Goal: Information Seeking & Learning: Compare options

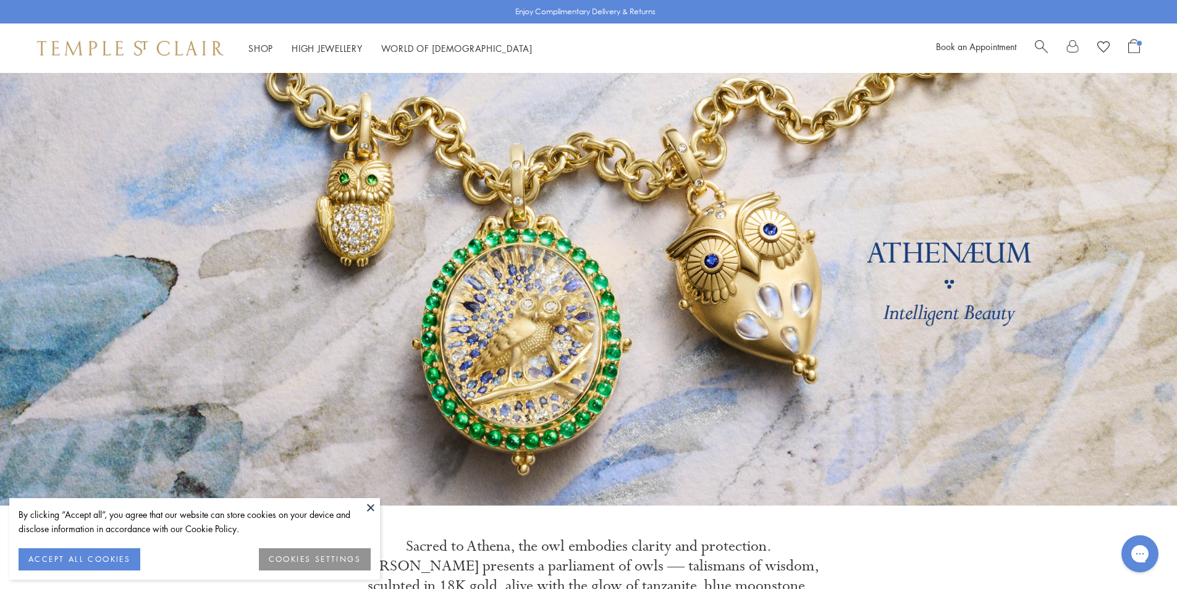
click at [371, 501] on button at bounding box center [371, 507] width 19 height 19
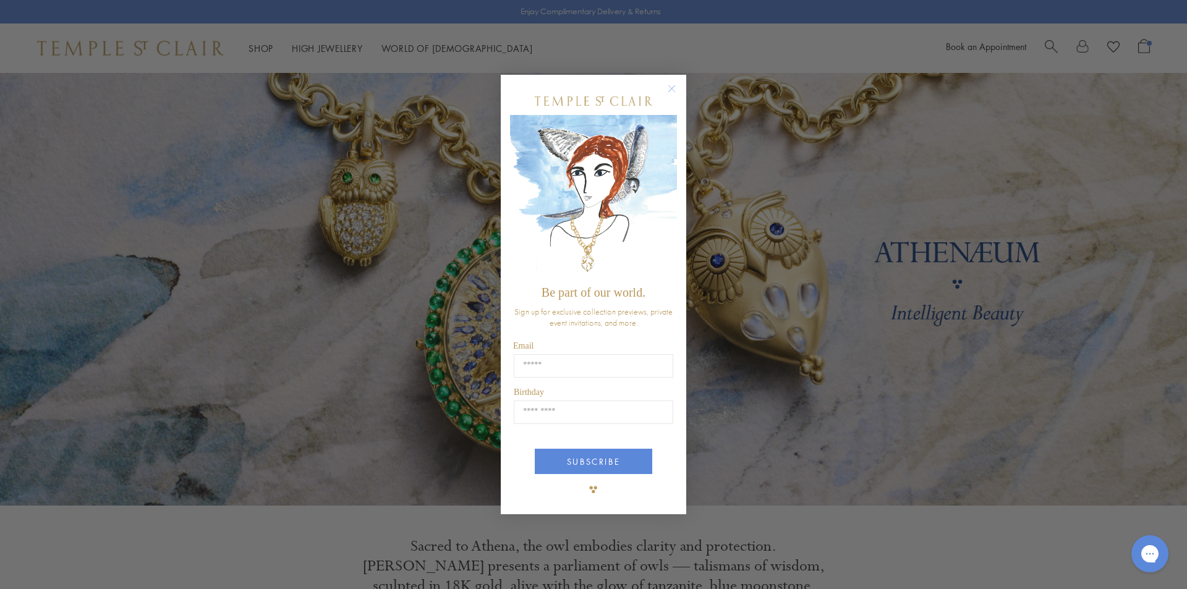
click at [677, 81] on icon "Close dialog" at bounding box center [671, 88] width 15 height 15
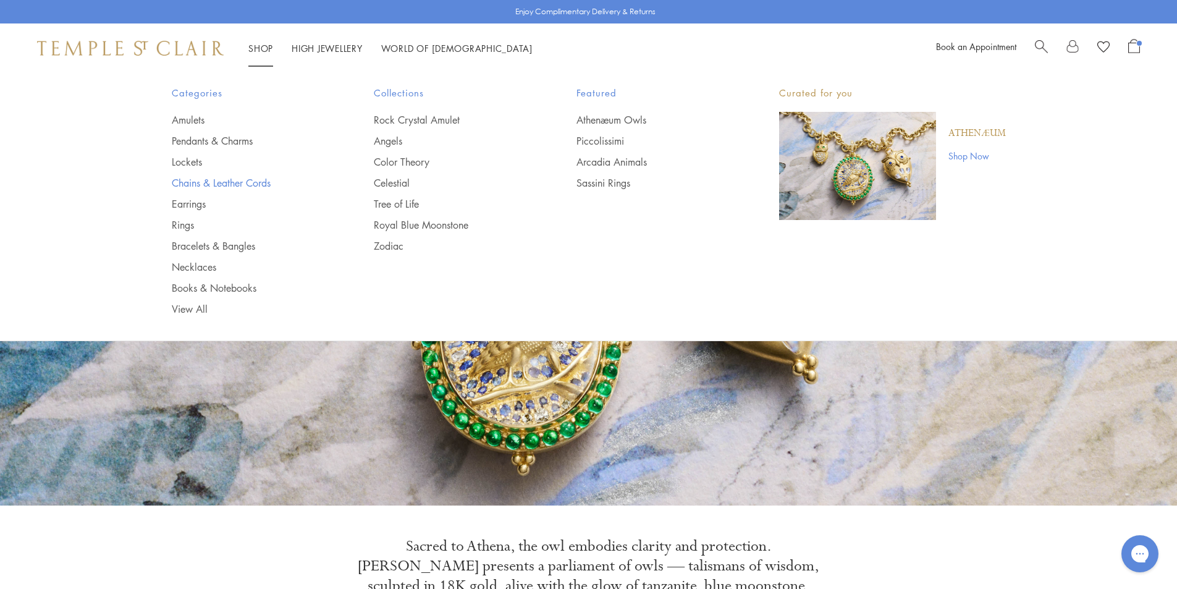
click at [192, 177] on link "Chains & Leather Cords" at bounding box center [248, 183] width 153 height 14
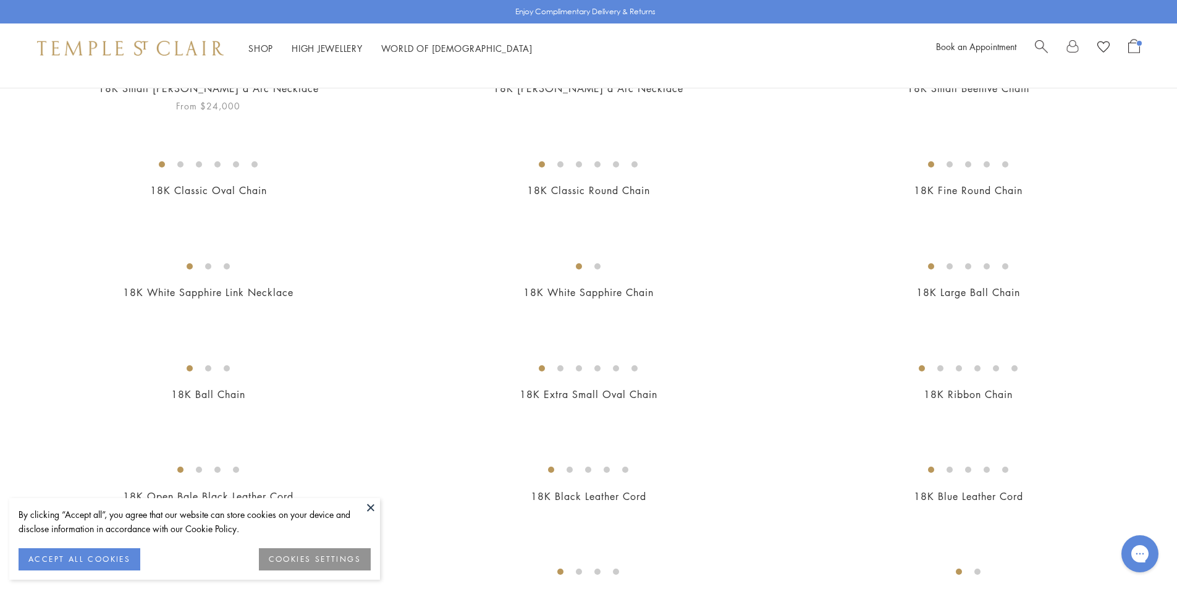
scroll to position [433, 0]
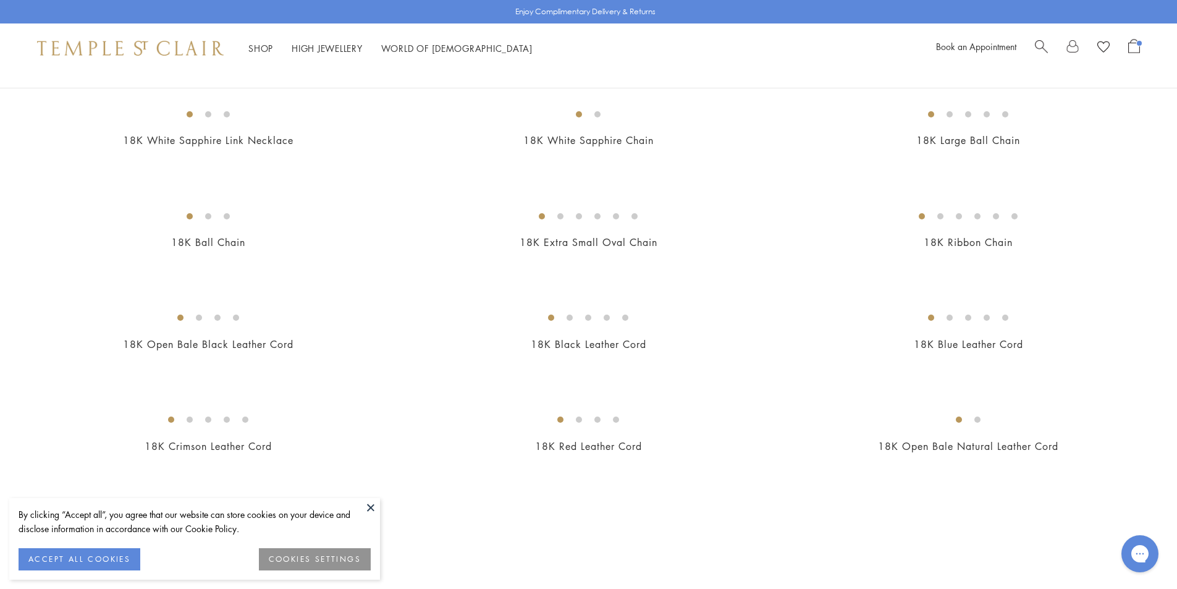
click at [367, 506] on button at bounding box center [371, 507] width 19 height 19
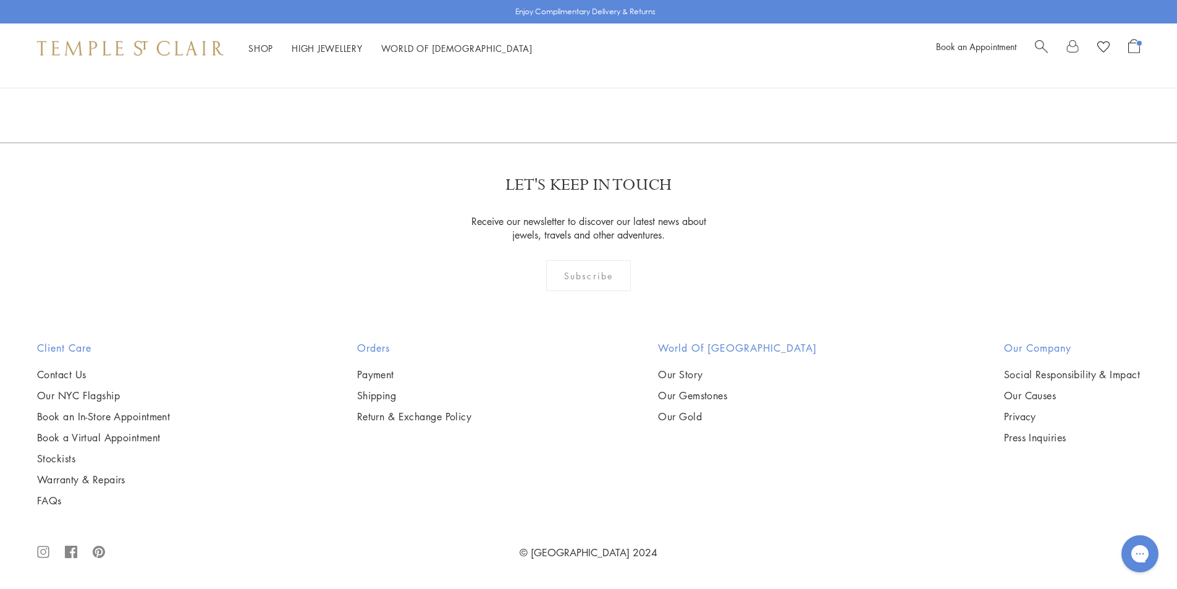
scroll to position [1792, 0]
click at [0, 0] on img at bounding box center [0, 0] width 0 height 0
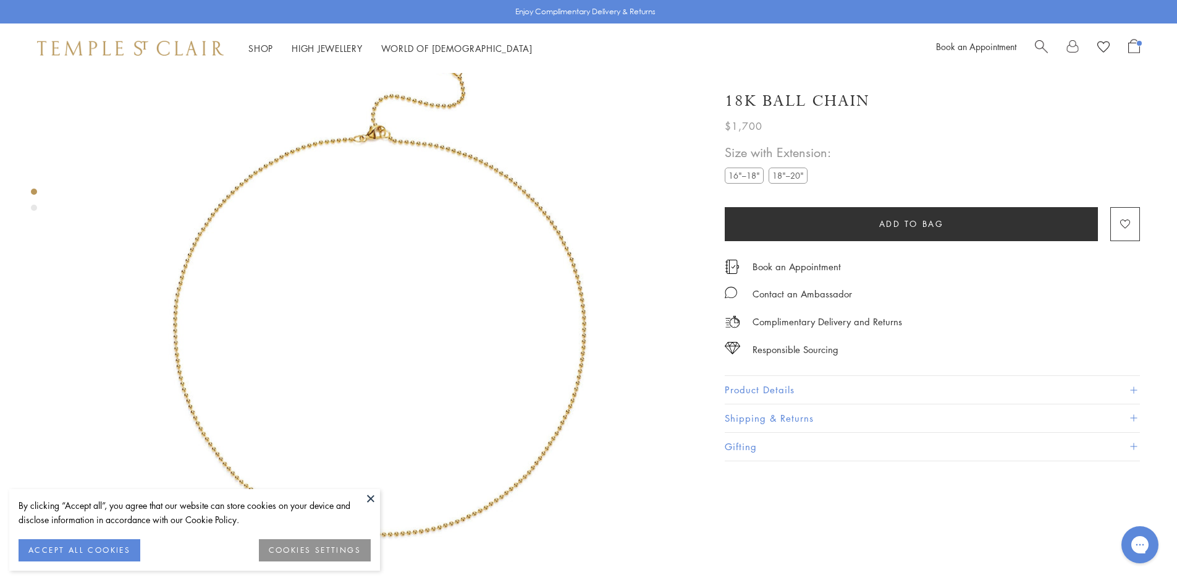
click at [806, 378] on button "Product Details" at bounding box center [932, 390] width 415 height 28
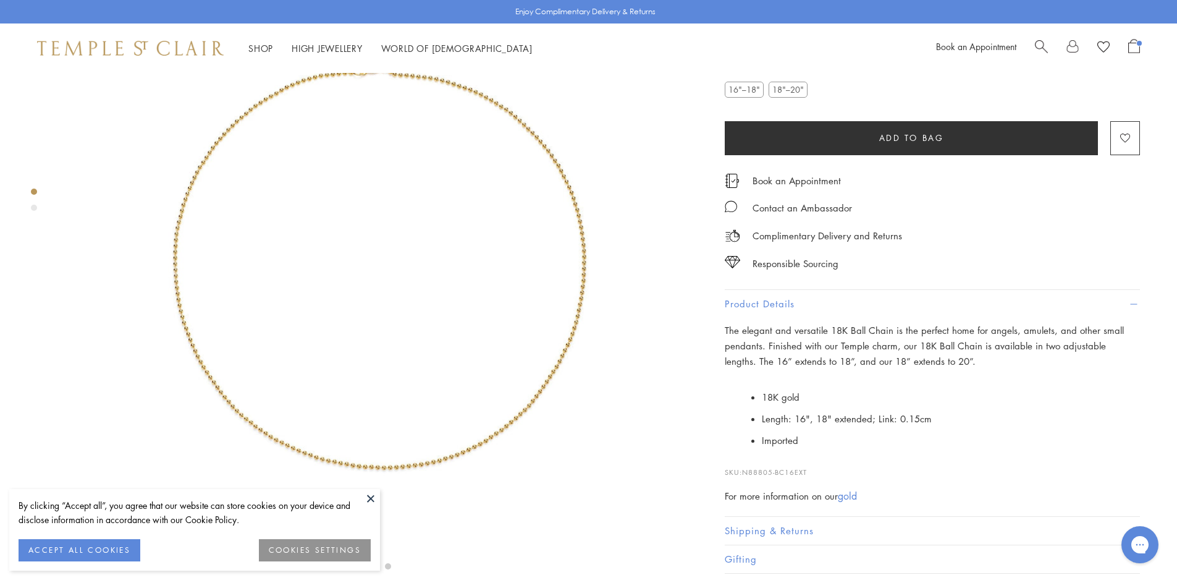
scroll to position [197, 0]
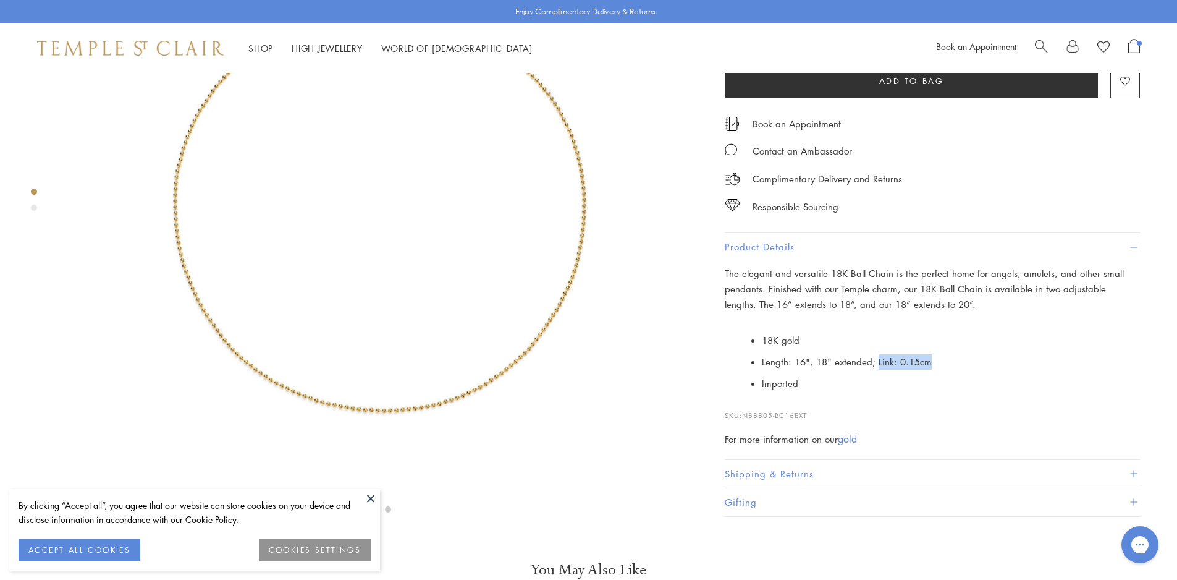
drag, startPoint x: 944, startPoint y: 436, endPoint x: 875, endPoint y: 432, distance: 69.3
click at [875, 373] on li "Length: 16", 18" extended; Link: 0.15cm" at bounding box center [951, 362] width 378 height 22
copy li "Link: 0.15cm"
click at [892, 373] on li "Length: 16", 18" extended; Link: 0.15cm" at bounding box center [951, 362] width 378 height 22
drag, startPoint x: 931, startPoint y: 433, endPoint x: 897, endPoint y: 431, distance: 34.6
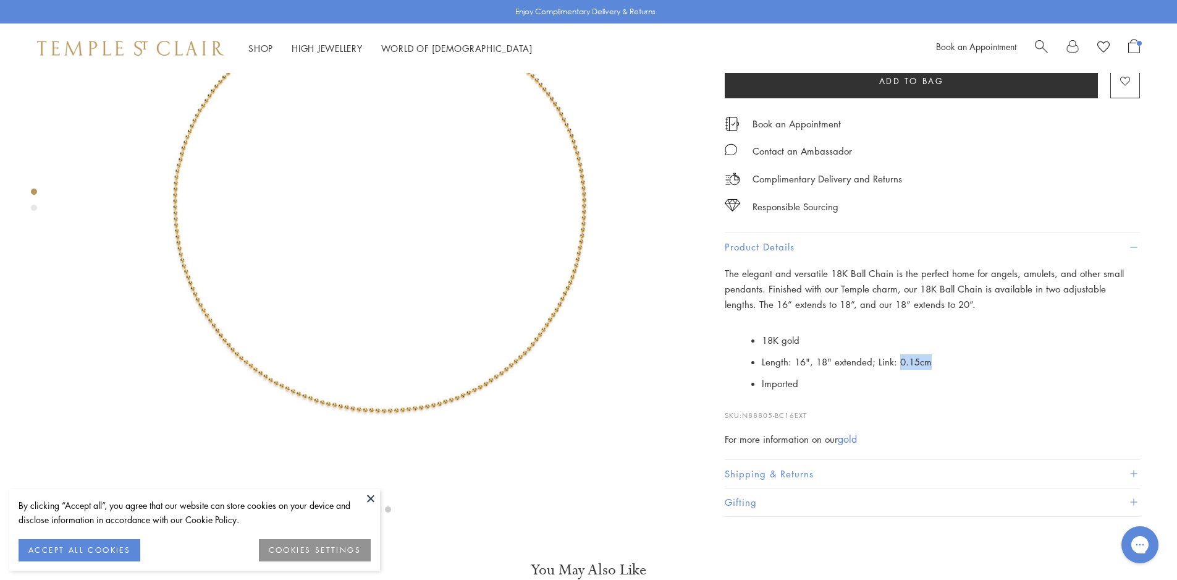
click at [897, 373] on li "Length: 16", 18" extended; Link: 0.15cm" at bounding box center [951, 362] width 378 height 22
copy li "0.15cm"
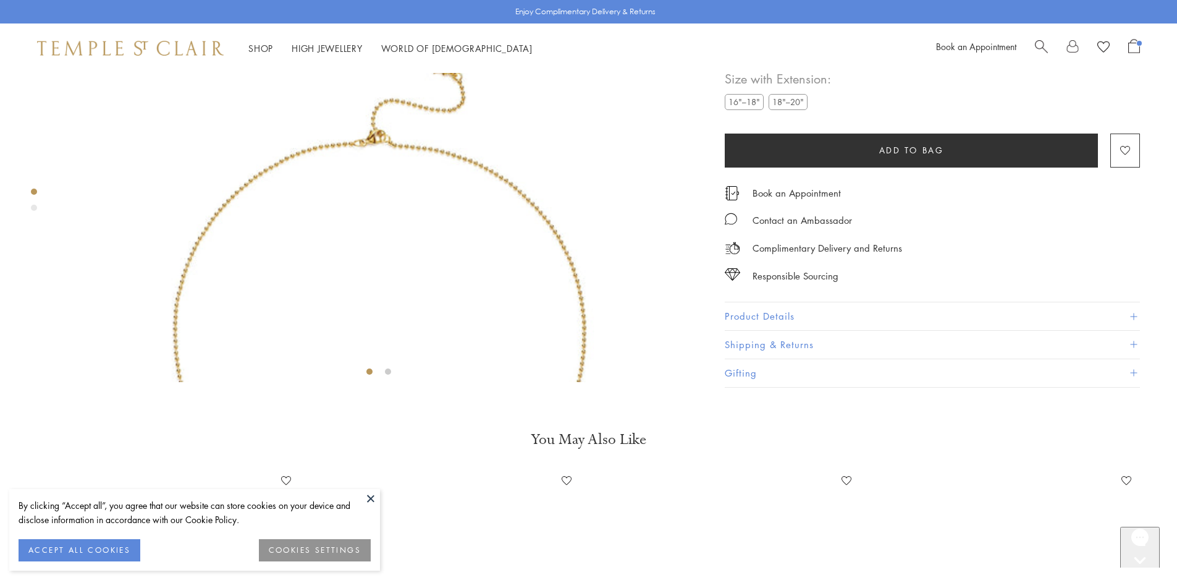
scroll to position [73, 0]
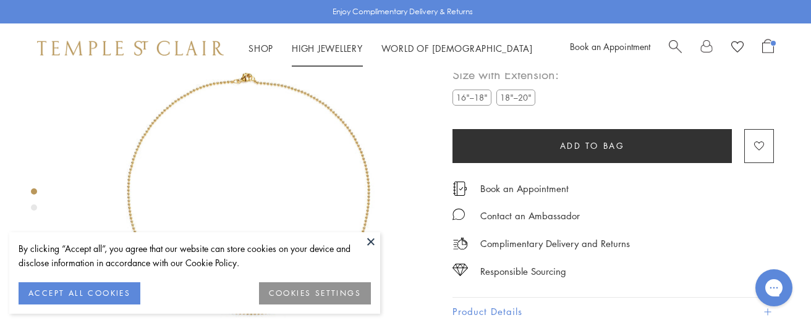
click at [681, 44] on span "Search" at bounding box center [675, 45] width 13 height 13
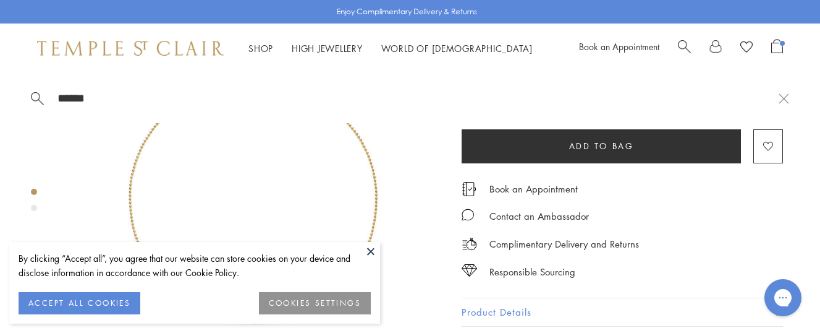
type input "*******"
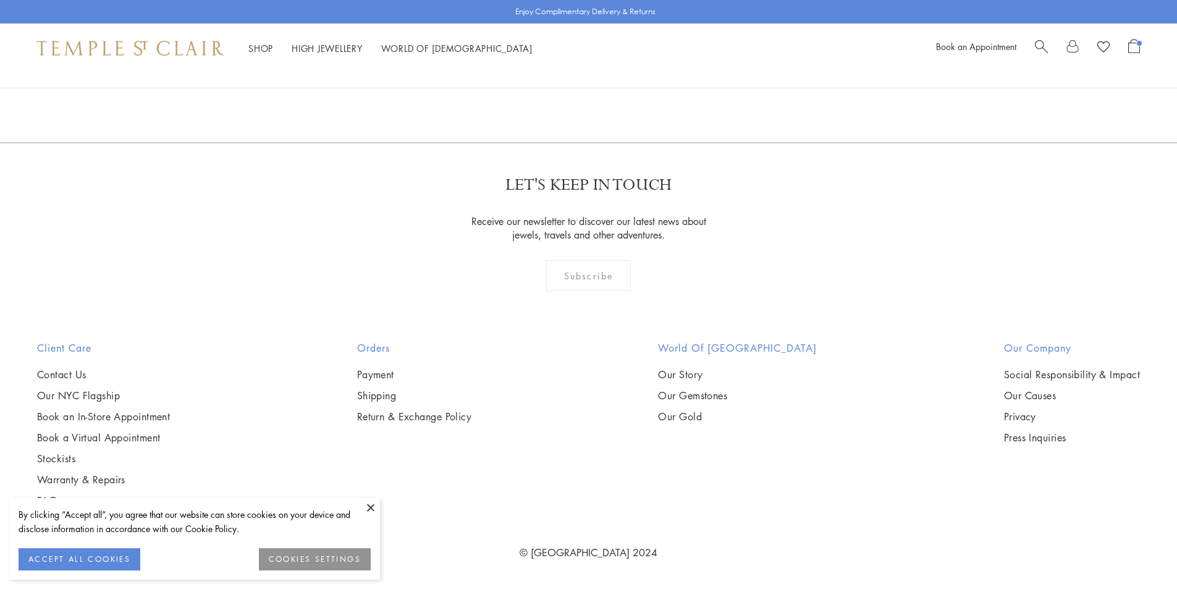
click at [1036, 46] on span "Search" at bounding box center [1041, 45] width 13 height 13
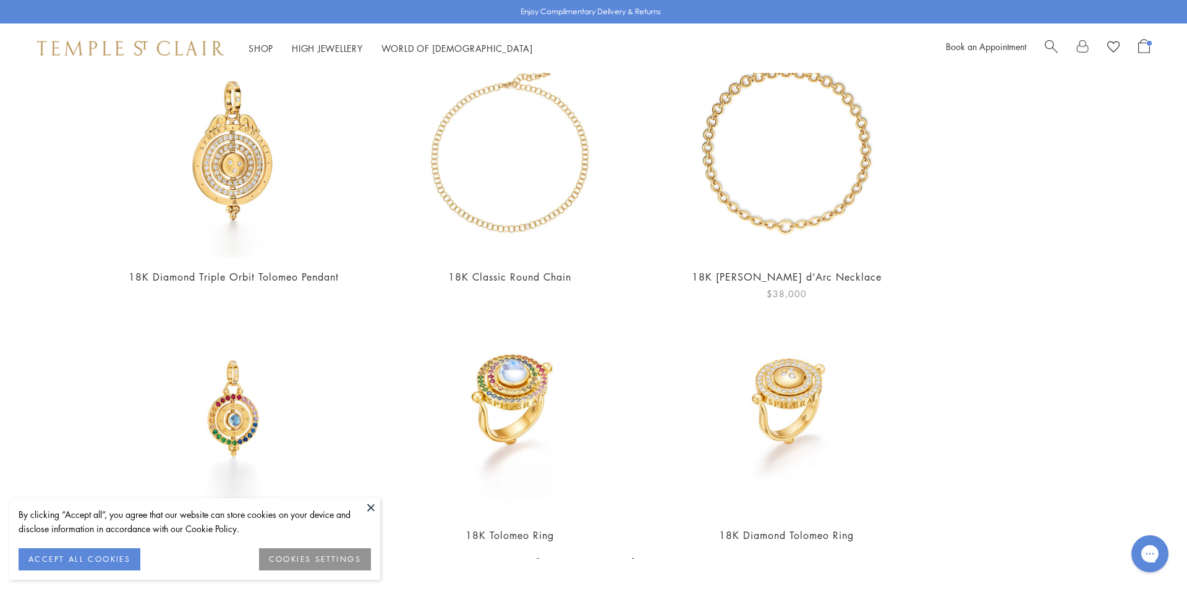
scroll to position [446, 0]
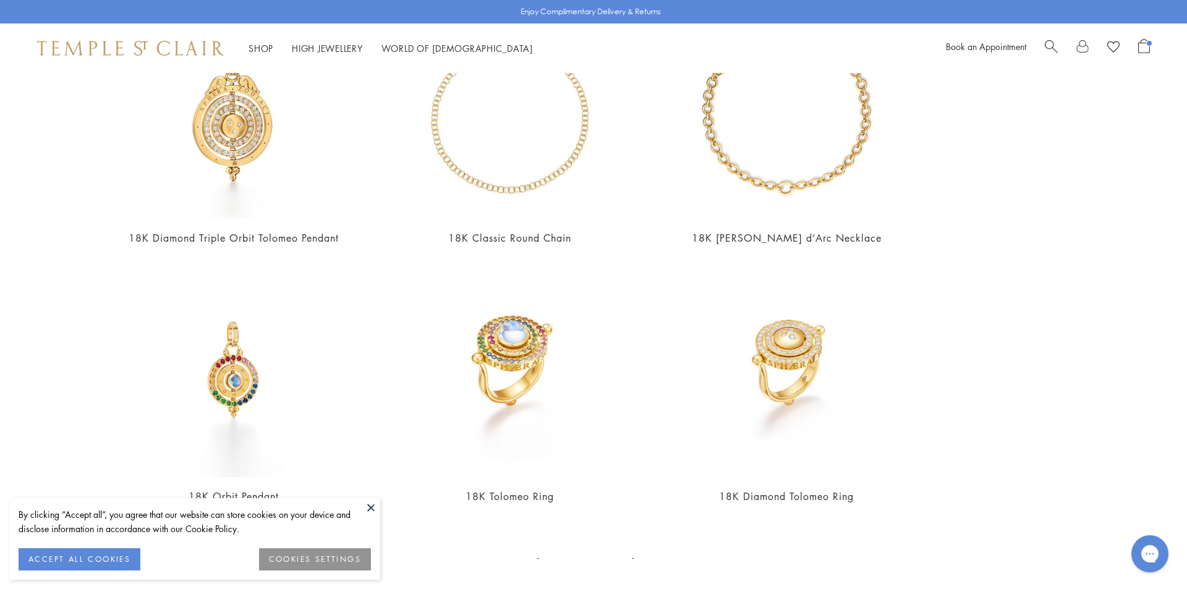
type input "*******"
click at [372, 511] on button at bounding box center [371, 507] width 19 height 19
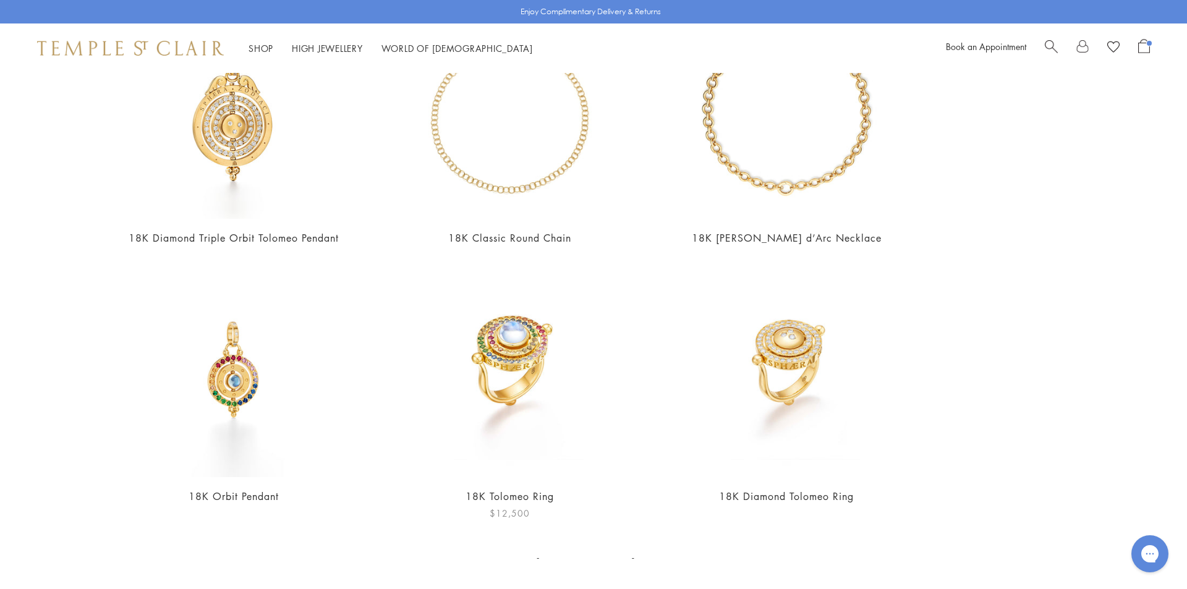
click at [467, 432] on img at bounding box center [509, 370] width 214 height 214
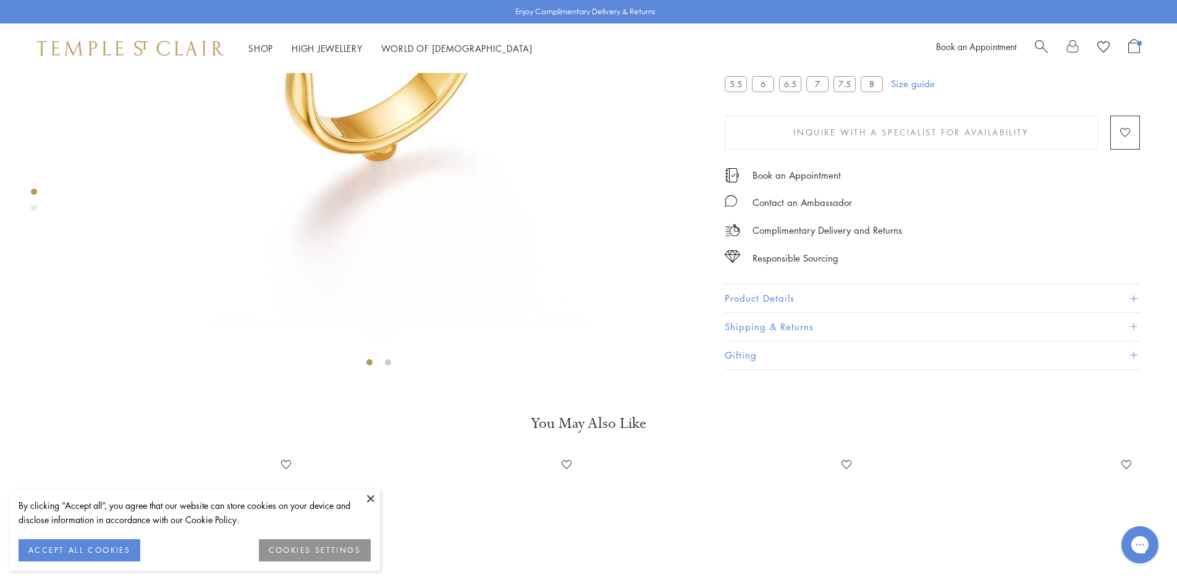
scroll to position [444, 0]
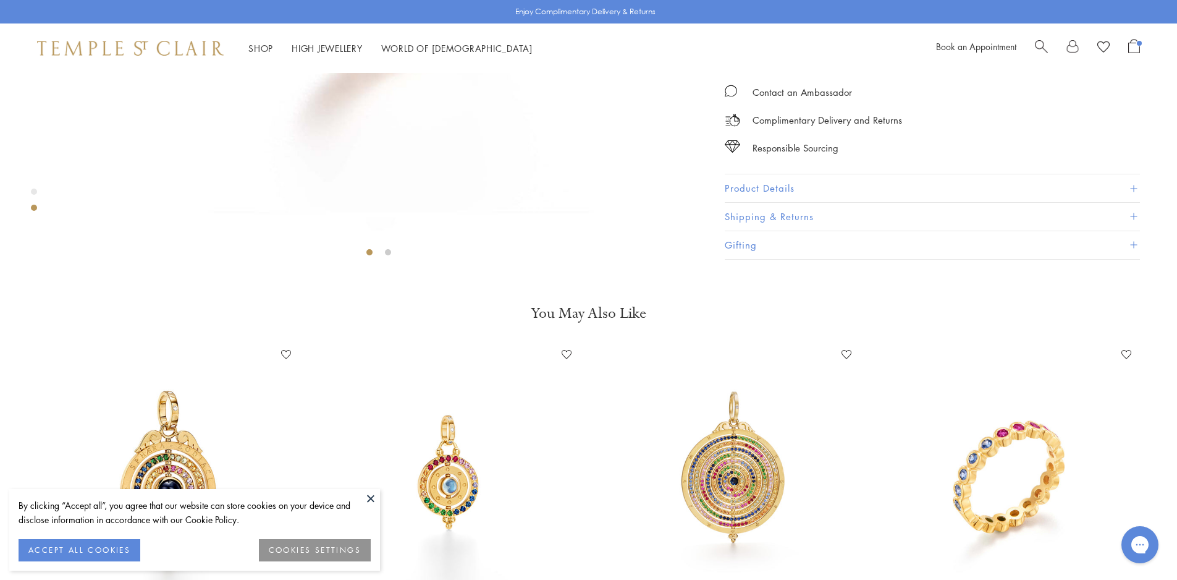
click at [815, 203] on button "Product Details" at bounding box center [932, 189] width 415 height 28
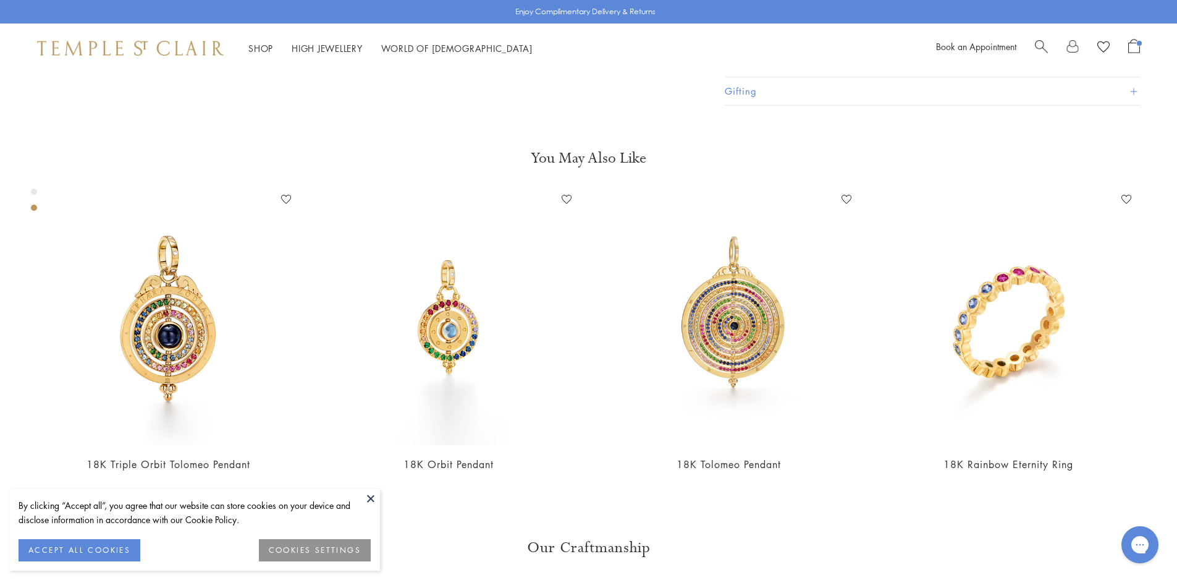
scroll to position [815, 0]
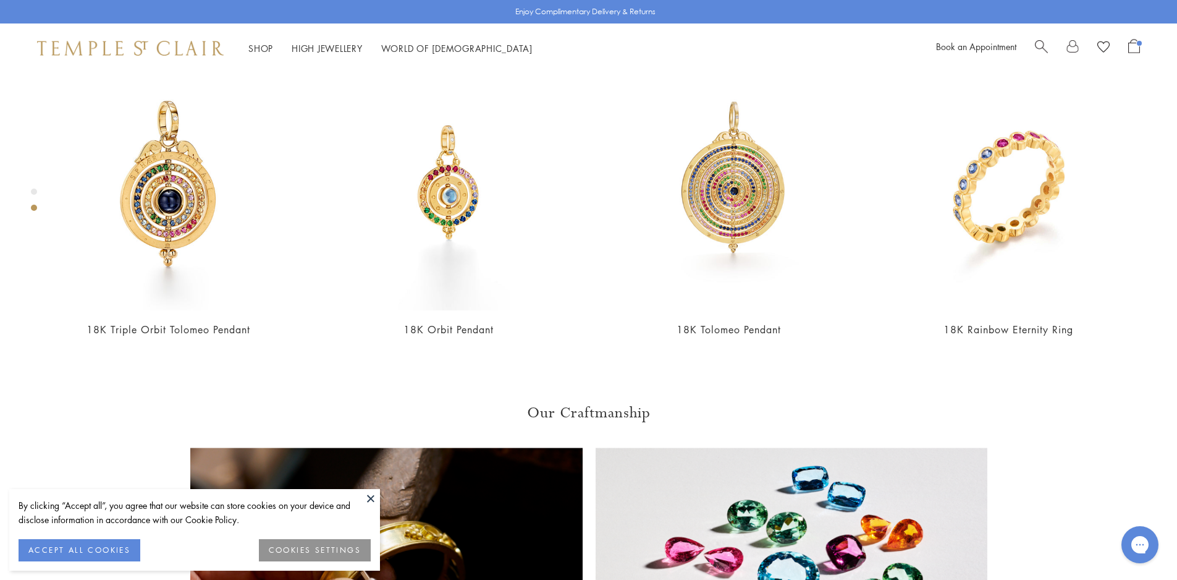
drag, startPoint x: 819, startPoint y: 422, endPoint x: 744, endPoint y: 424, distance: 74.8
copy span "R46407-TOLOMXSP"
click at [371, 498] on button at bounding box center [371, 498] width 19 height 19
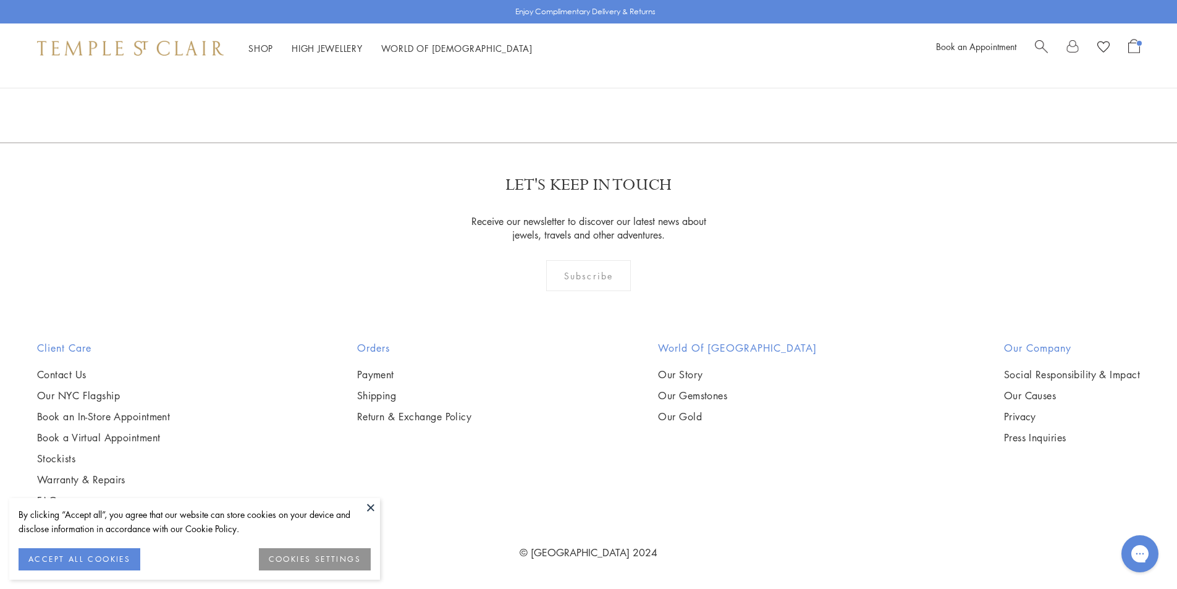
scroll to position [2173, 0]
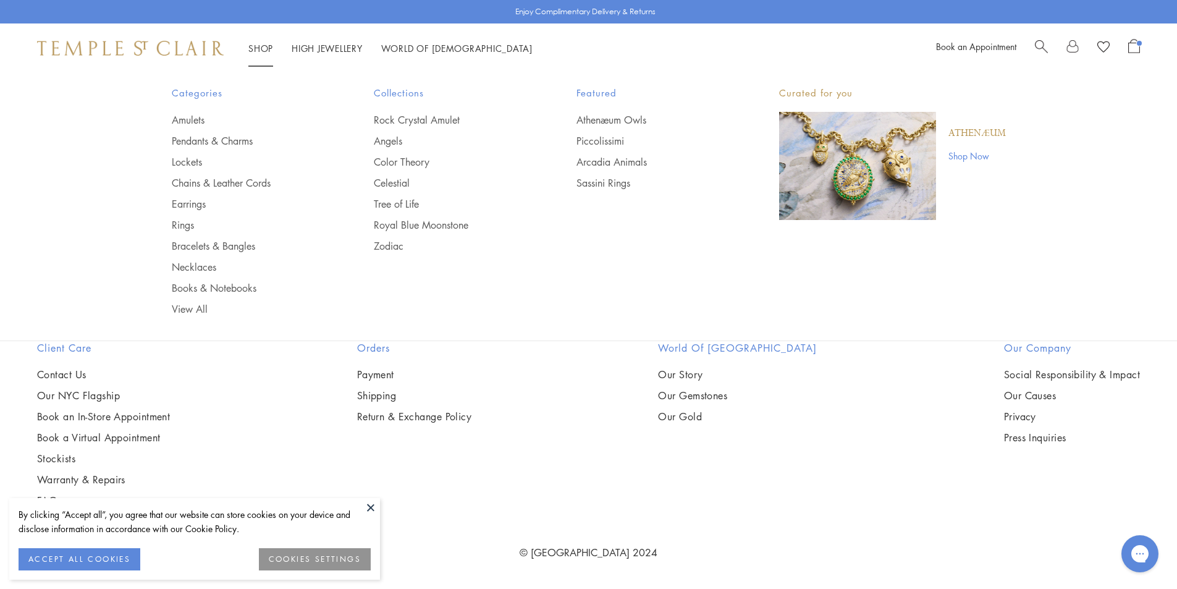
click at [1046, 42] on span "Search" at bounding box center [1041, 45] width 13 height 13
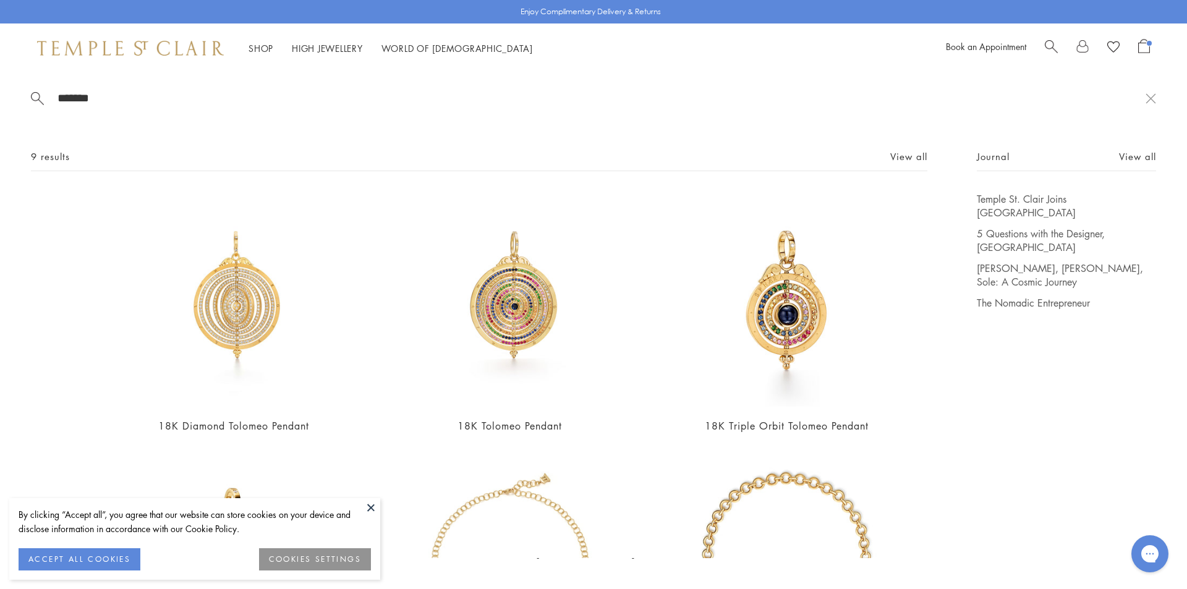
type input "*******"
click at [372, 509] on button at bounding box center [371, 507] width 19 height 19
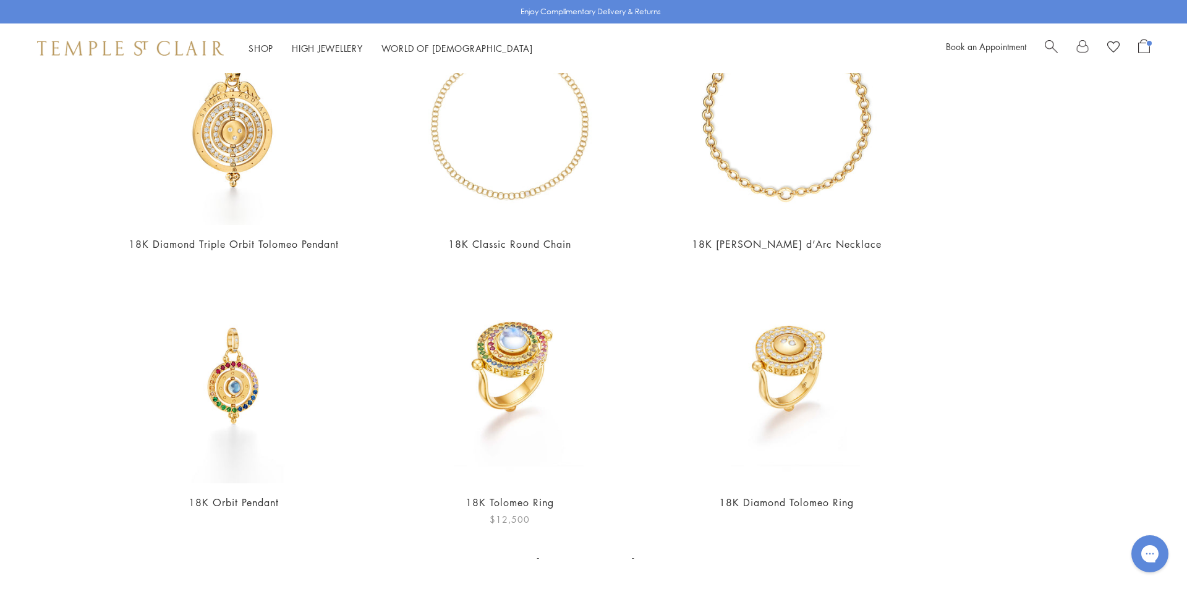
scroll to position [446, 0]
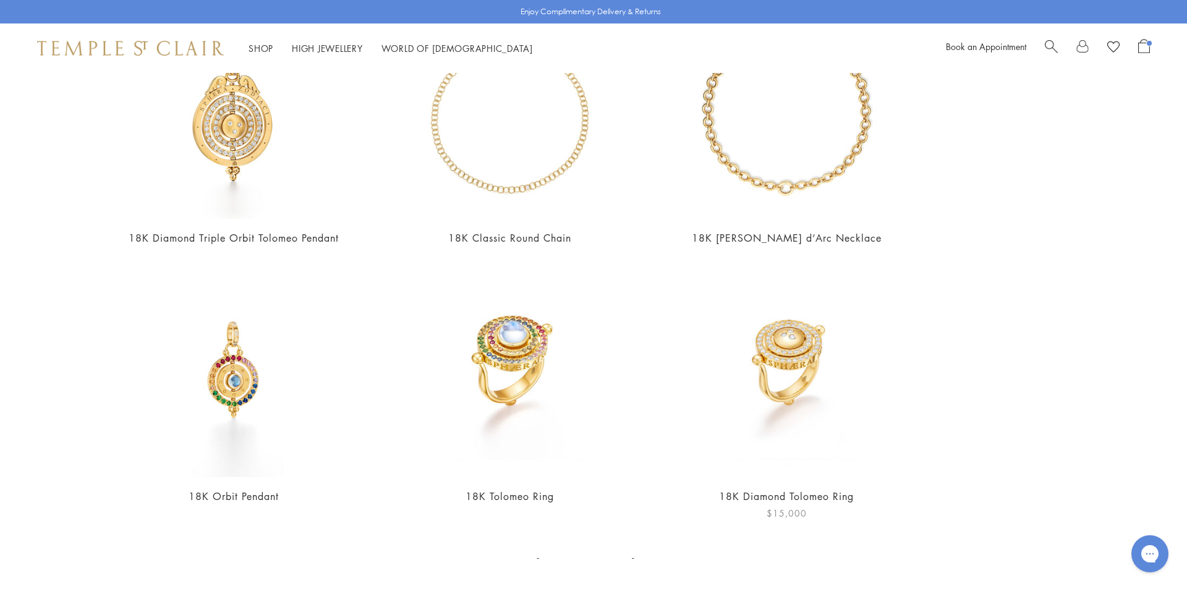
click at [803, 408] on img at bounding box center [786, 370] width 214 height 214
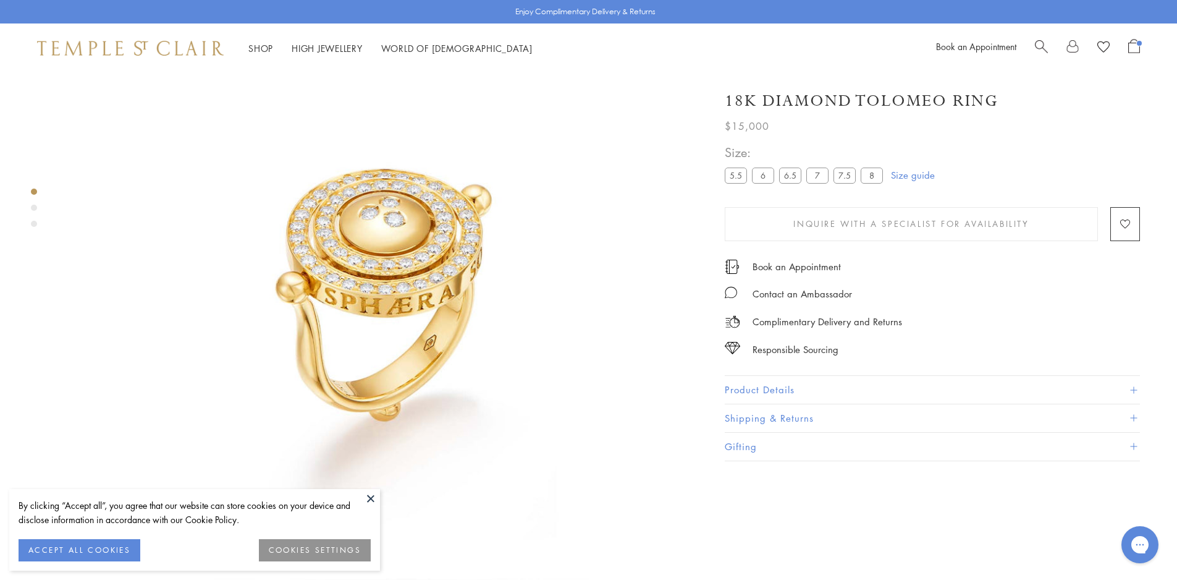
click at [791, 390] on button "Product Details" at bounding box center [932, 390] width 415 height 28
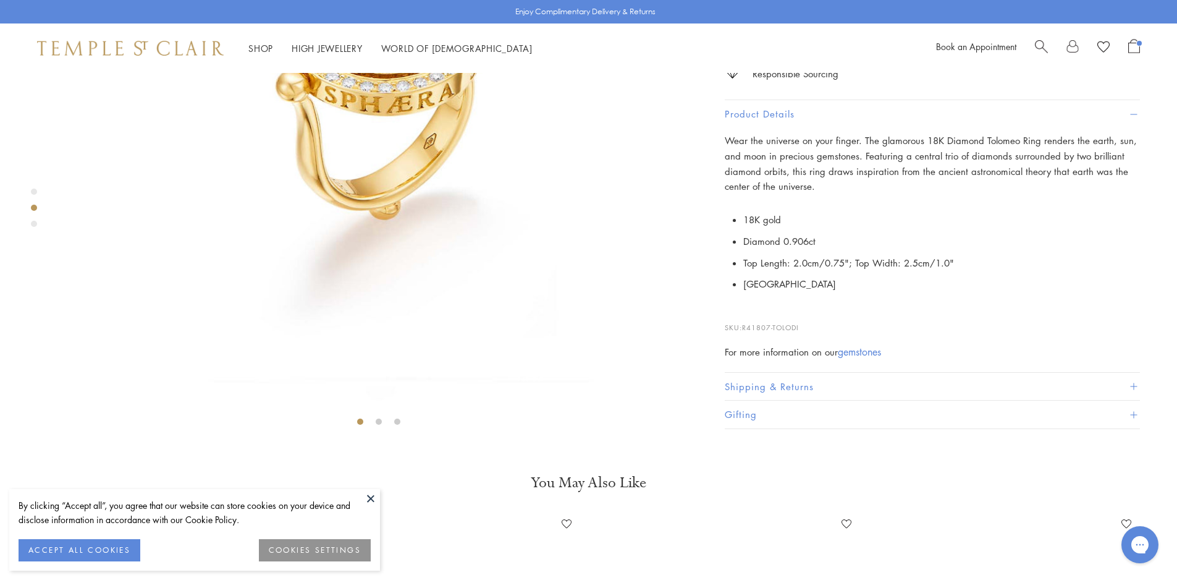
scroll to position [444, 0]
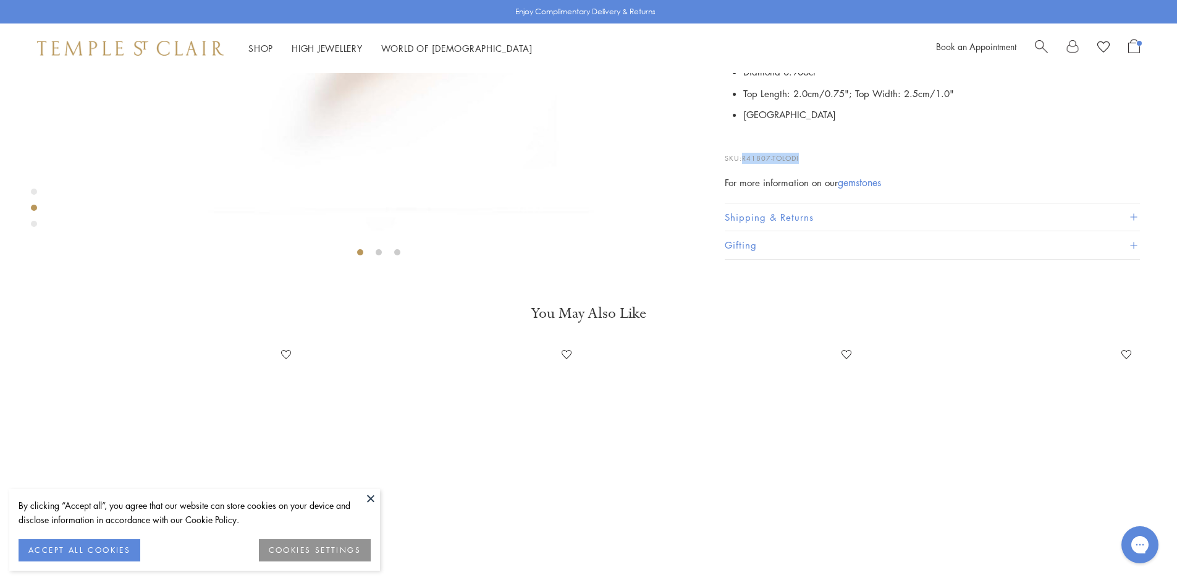
drag, startPoint x: 802, startPoint y: 486, endPoint x: 745, endPoint y: 486, distance: 56.9
click at [745, 164] on p "SKU: R41807-TOLODI" at bounding box center [932, 151] width 415 height 23
copy span "R41807-TOLODI"
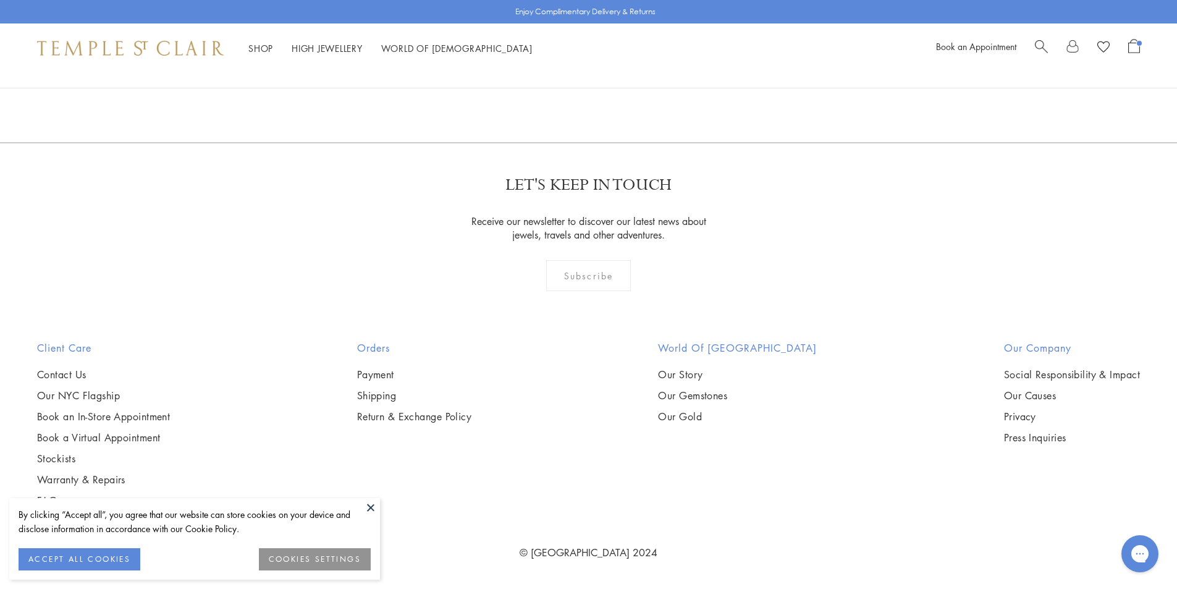
click at [365, 509] on button at bounding box center [371, 507] width 19 height 19
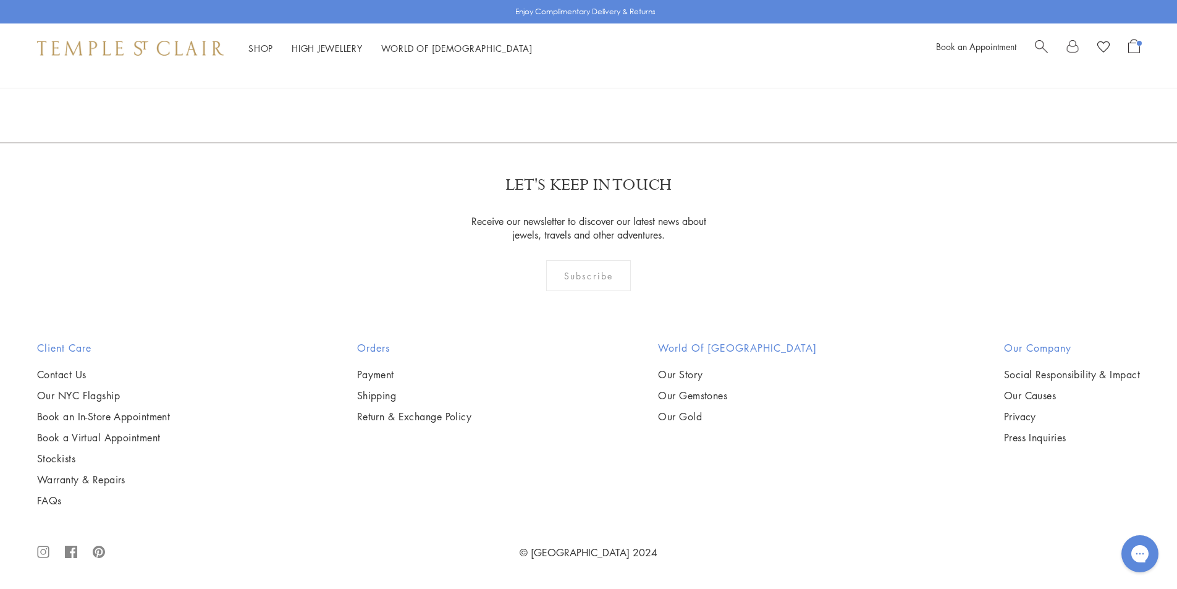
scroll to position [1505, 0]
click at [1040, 41] on span "Search" at bounding box center [1041, 45] width 13 height 13
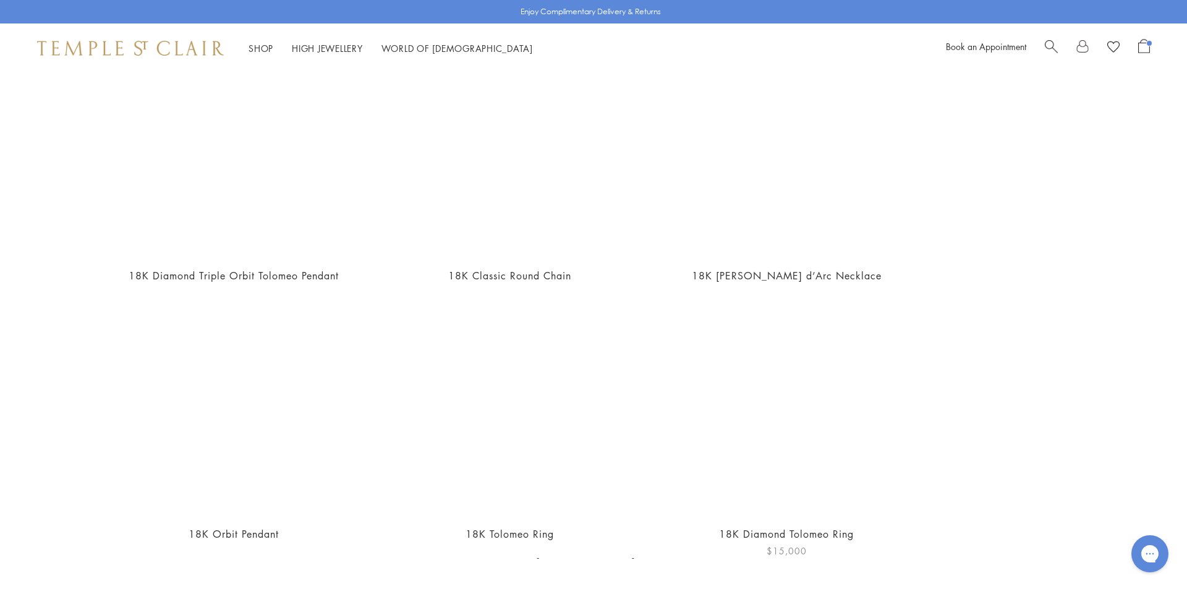
scroll to position [446, 0]
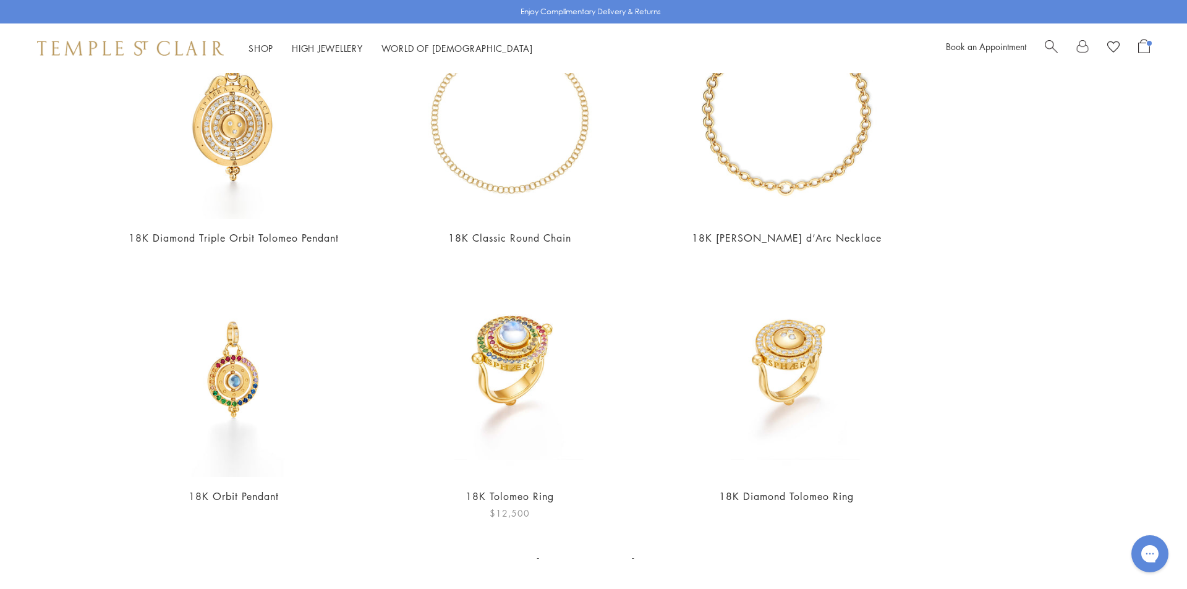
type input "*******"
drag, startPoint x: 503, startPoint y: 339, endPoint x: 525, endPoint y: 344, distance: 22.8
click at [504, 339] on img at bounding box center [509, 370] width 214 height 214
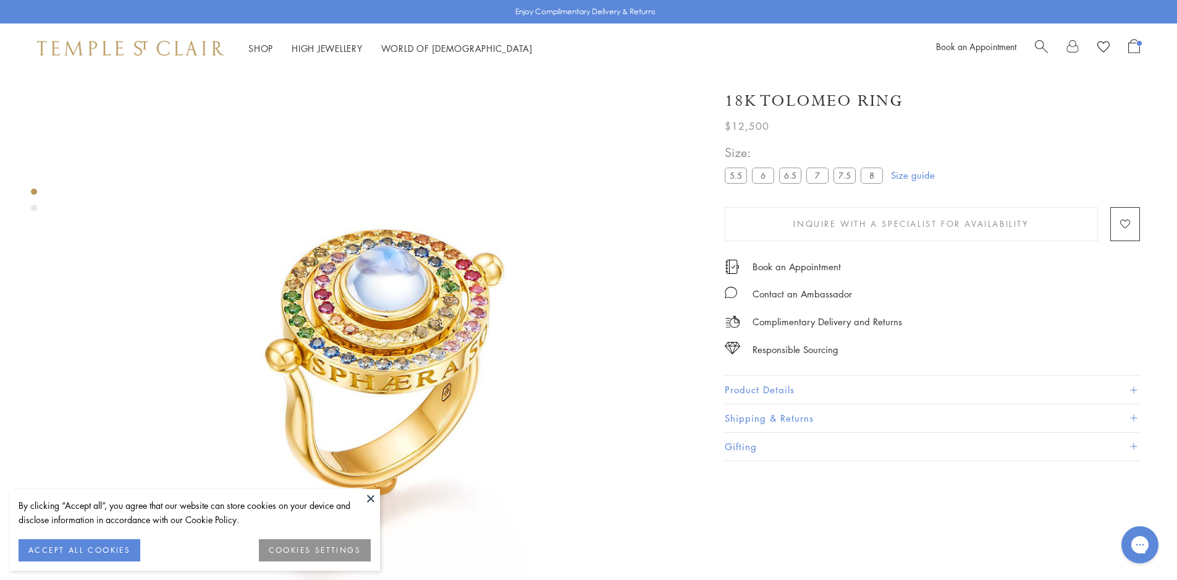
scroll to position [73, 0]
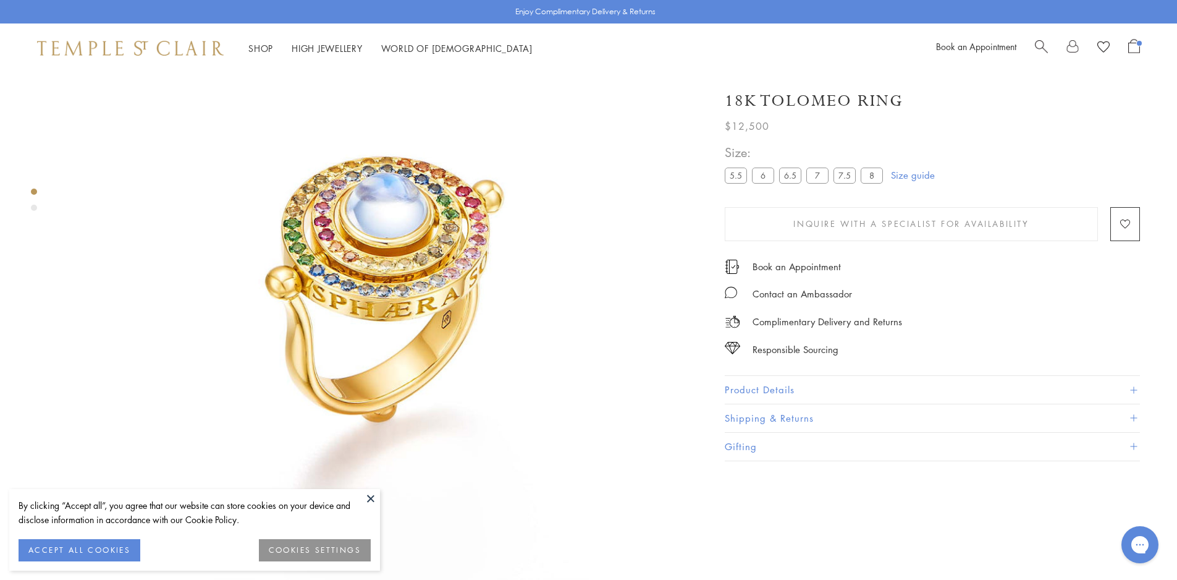
click at [811, 393] on button "Product Details" at bounding box center [932, 390] width 415 height 28
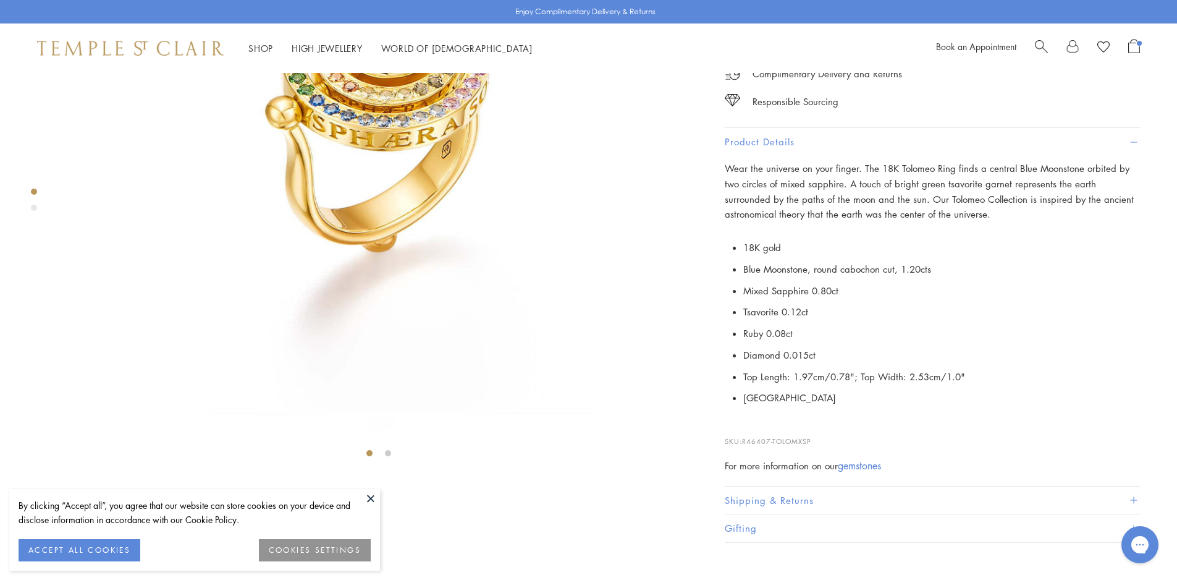
scroll to position [382, 0]
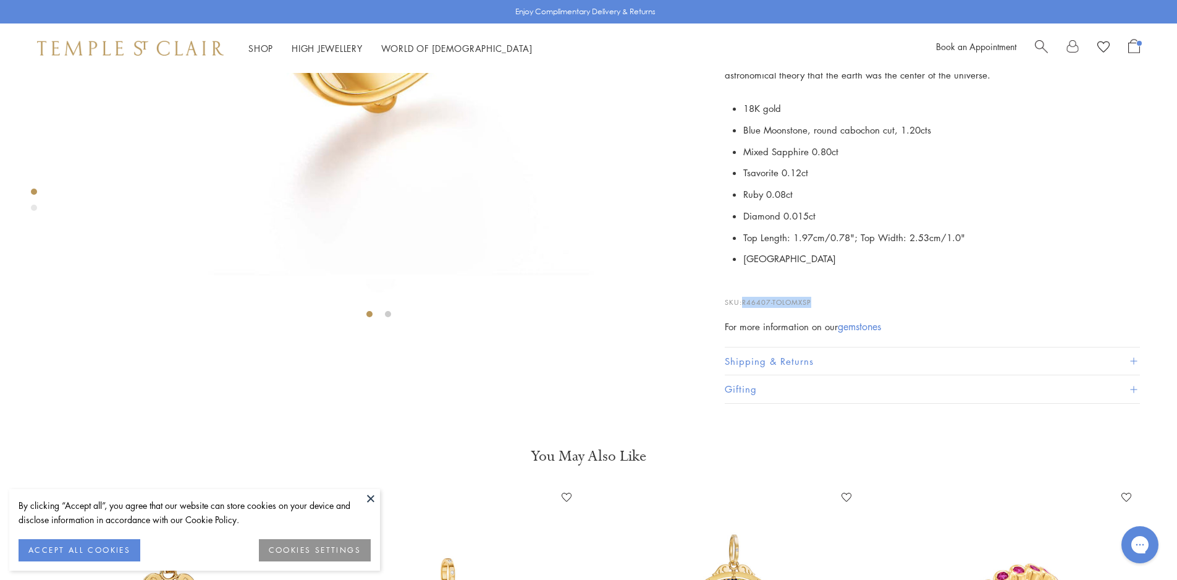
drag, startPoint x: 814, startPoint y: 485, endPoint x: 745, endPoint y: 490, distance: 68.8
click at [745, 308] on p "SKU: R46407-TOLOMXSP" at bounding box center [932, 295] width 415 height 23
copy span "R46407-TOLOMXSP"
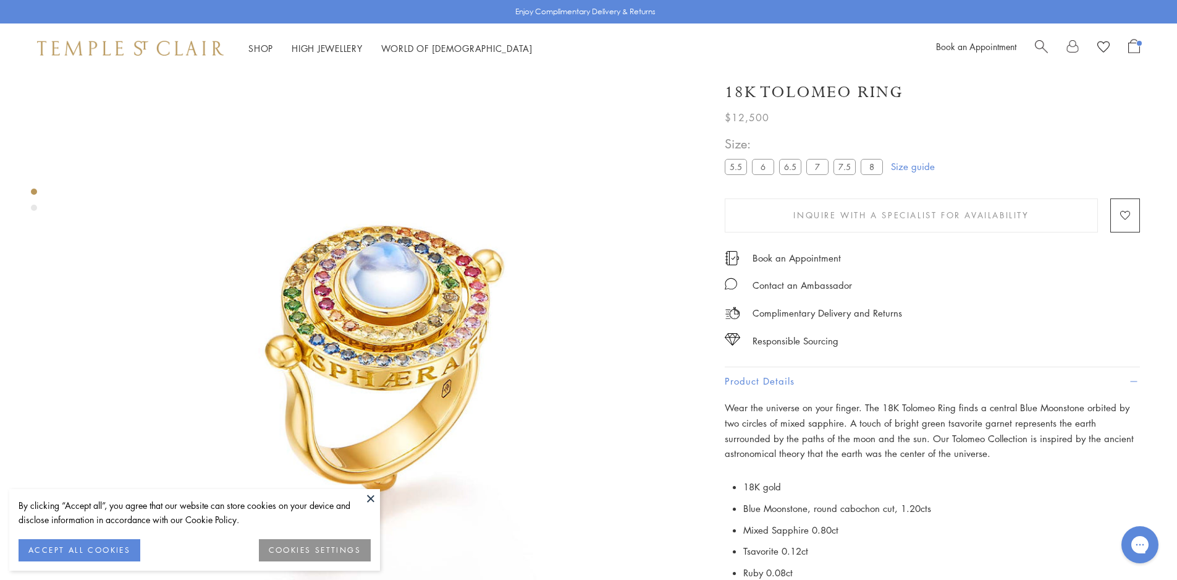
scroll to position [0, 0]
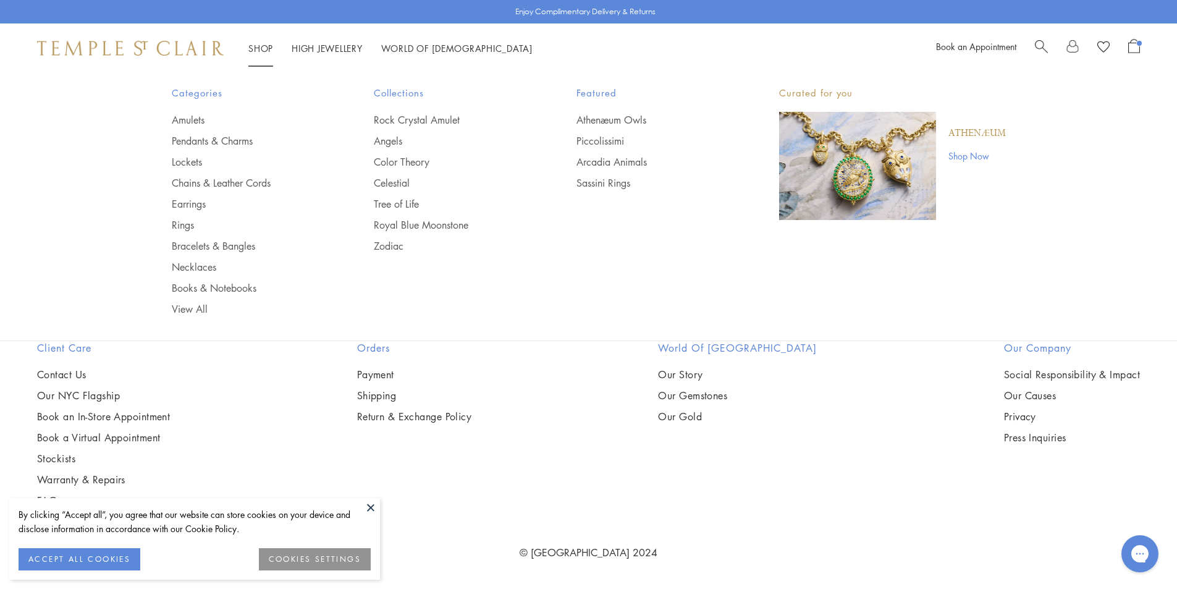
drag, startPoint x: 191, startPoint y: 226, endPoint x: 188, endPoint y: 232, distance: 6.9
click at [190, 226] on link "Rings" at bounding box center [248, 225] width 153 height 14
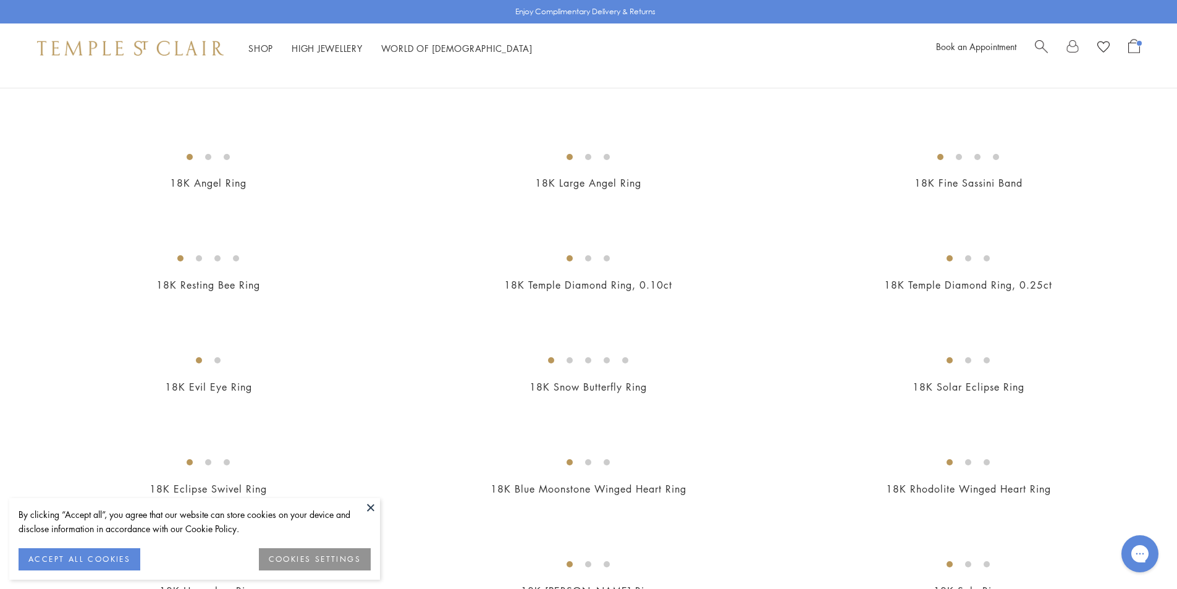
scroll to position [804, 0]
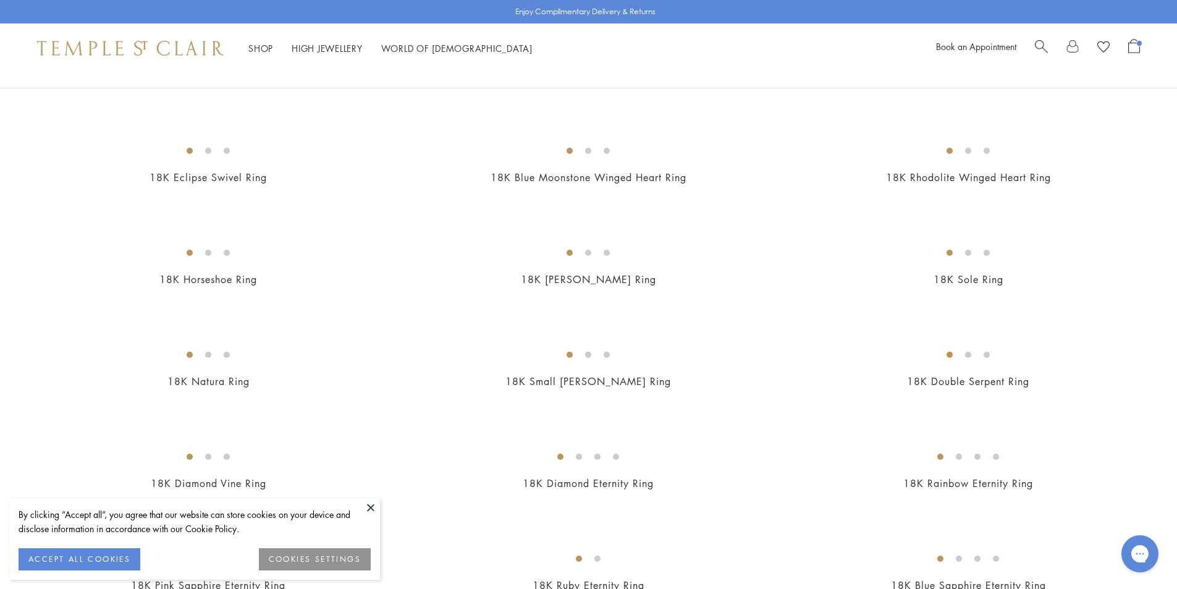
click at [370, 507] on button at bounding box center [371, 507] width 19 height 19
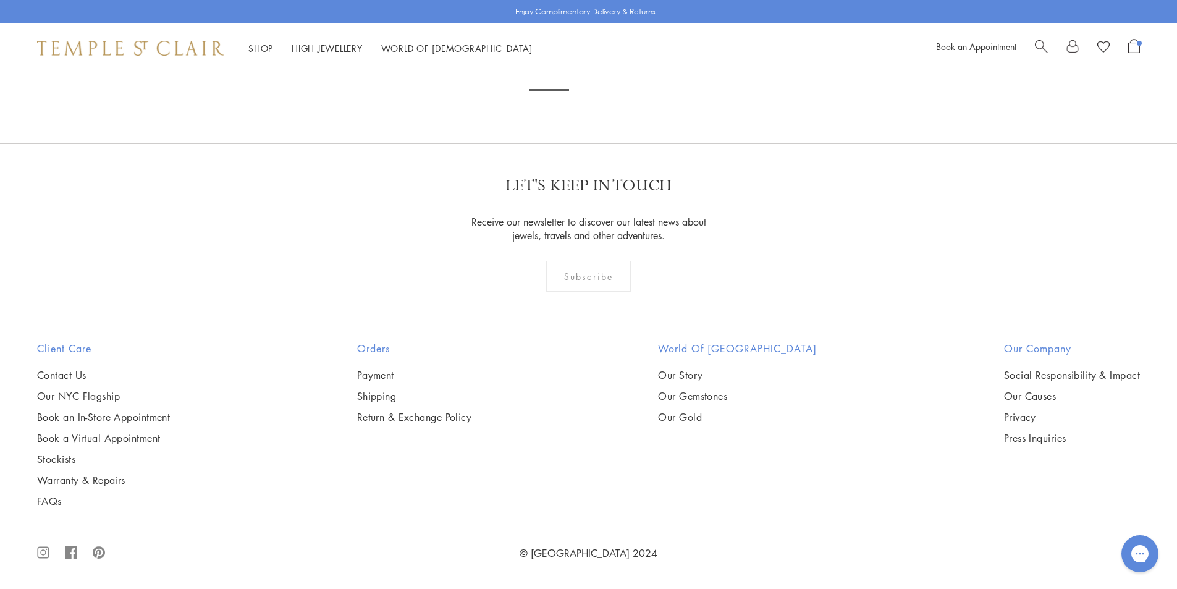
scroll to position [7108, 0]
click at [593, 93] on link "2" at bounding box center [589, 76] width 41 height 34
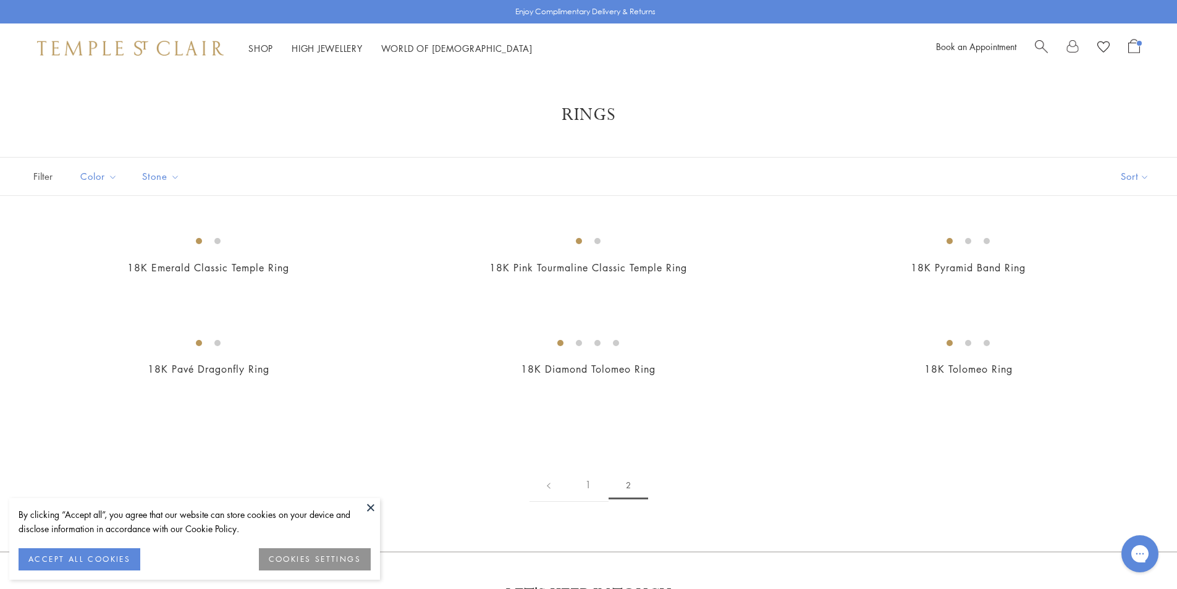
click at [370, 506] on button at bounding box center [371, 507] width 19 height 19
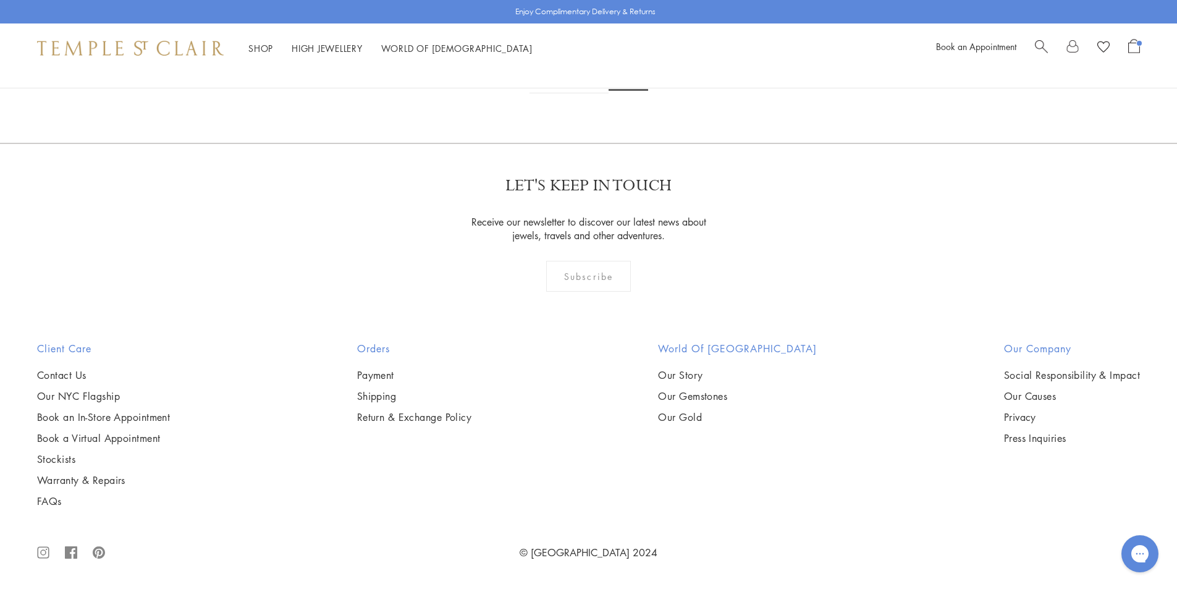
scroll to position [494, 0]
click at [0, 0] on img at bounding box center [0, 0] width 0 height 0
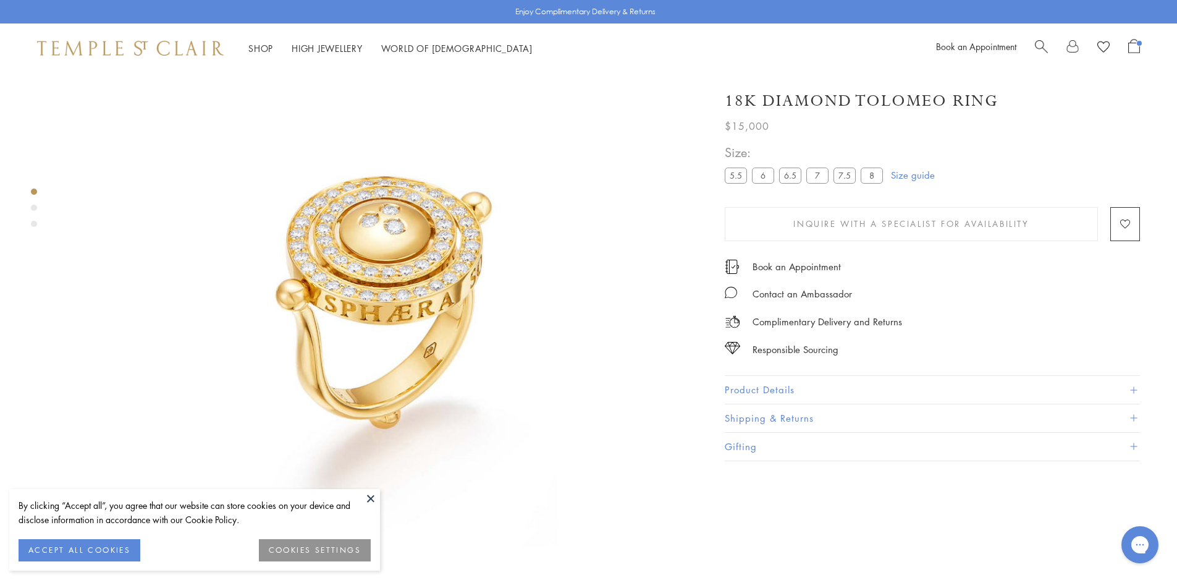
scroll to position [73, 0]
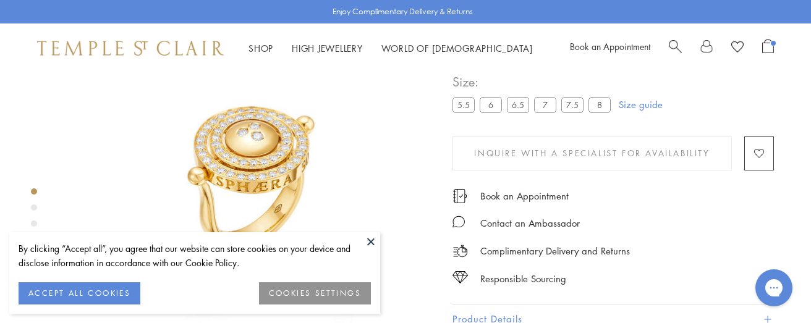
scroll to position [73, 0]
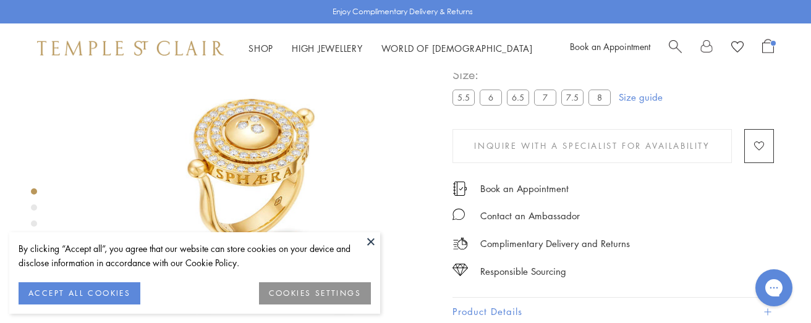
drag, startPoint x: 369, startPoint y: 240, endPoint x: 420, endPoint y: 109, distance: 141.3
click at [369, 239] on button at bounding box center [371, 241] width 19 height 19
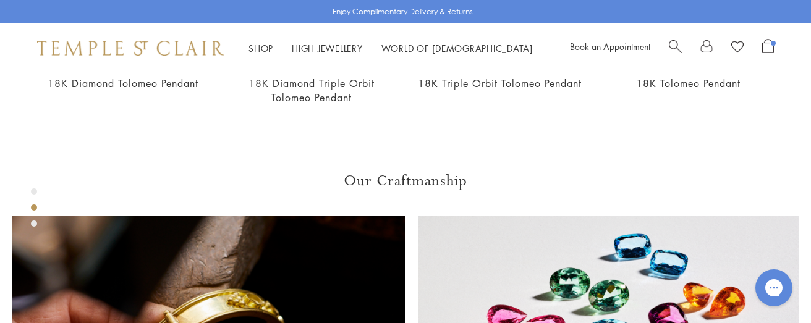
scroll to position [889, 0]
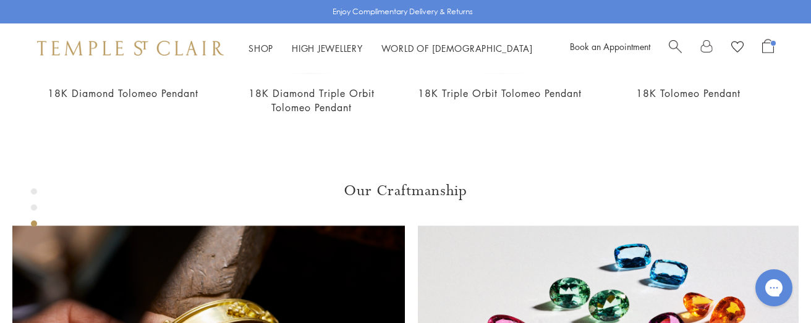
drag, startPoint x: 545, startPoint y: 116, endPoint x: 471, endPoint y: 117, distance: 73.6
copy li "Diamond 0.906ct"
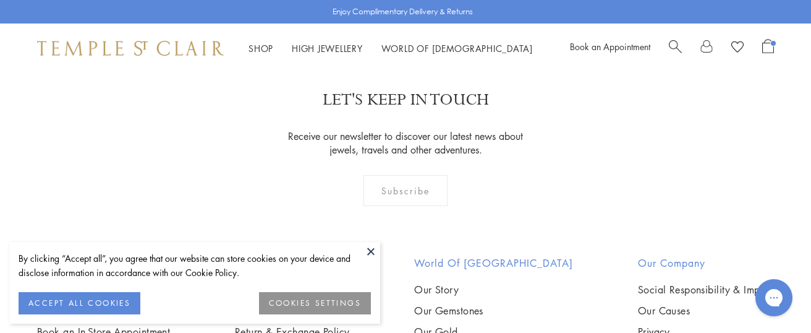
click at [371, 250] on button at bounding box center [371, 251] width 19 height 19
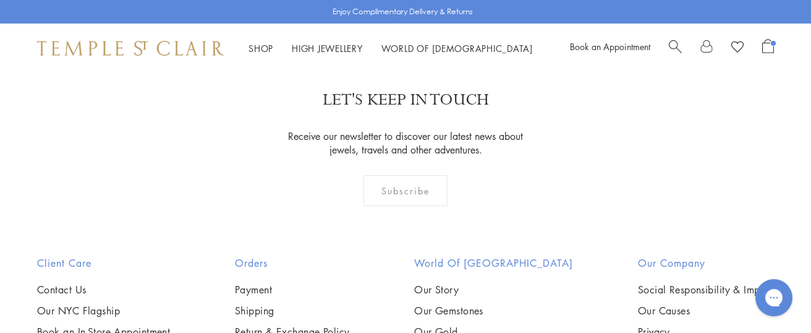
click at [0, 0] on img at bounding box center [0, 0] width 0 height 0
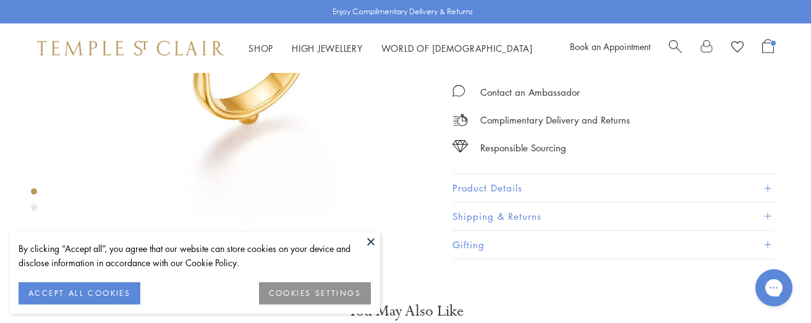
click at [568, 202] on button "Product Details" at bounding box center [612, 188] width 321 height 28
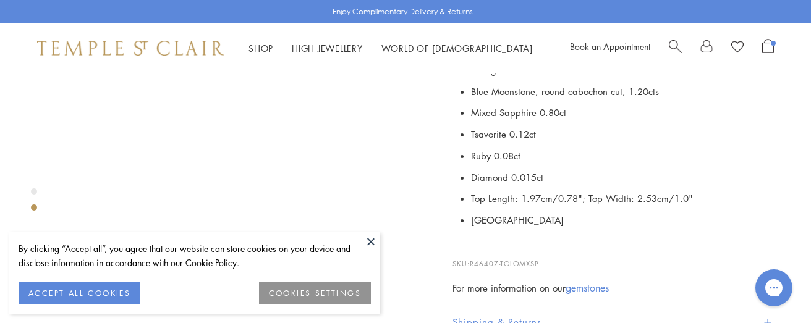
scroll to position [444, 0]
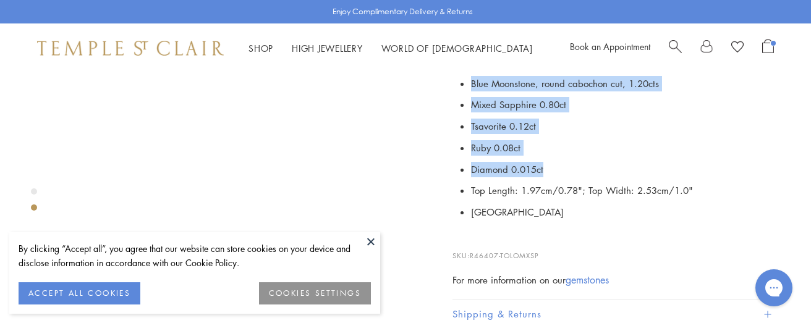
drag, startPoint x: 467, startPoint y: 98, endPoint x: 572, endPoint y: 182, distance: 135.4
click at [572, 182] on p "18K gold Blue Moonstone, round cabochon cut, 1.20cts Mixed Sapphire 0.80ct Tsav…" at bounding box center [612, 137] width 321 height 172
copy ul "Blue Moonstone, round cabochon cut, 1.20cts Mixed Sapphire 0.80ct Tsavorite 0.1…"
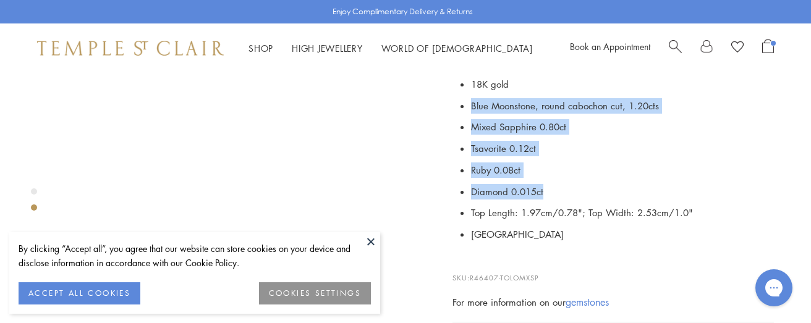
scroll to position [382, 0]
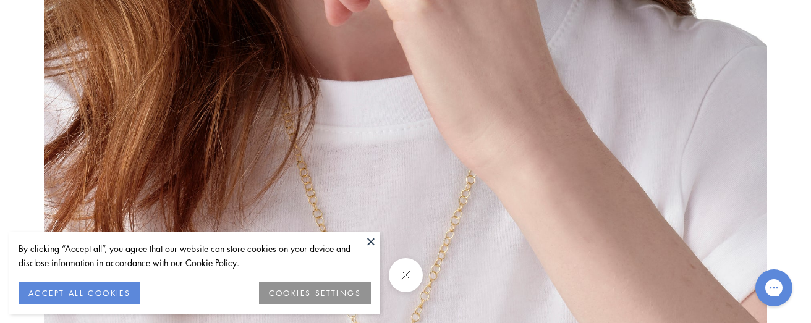
click at [377, 242] on button at bounding box center [371, 241] width 19 height 19
